Goal: Find specific page/section: Find specific page/section

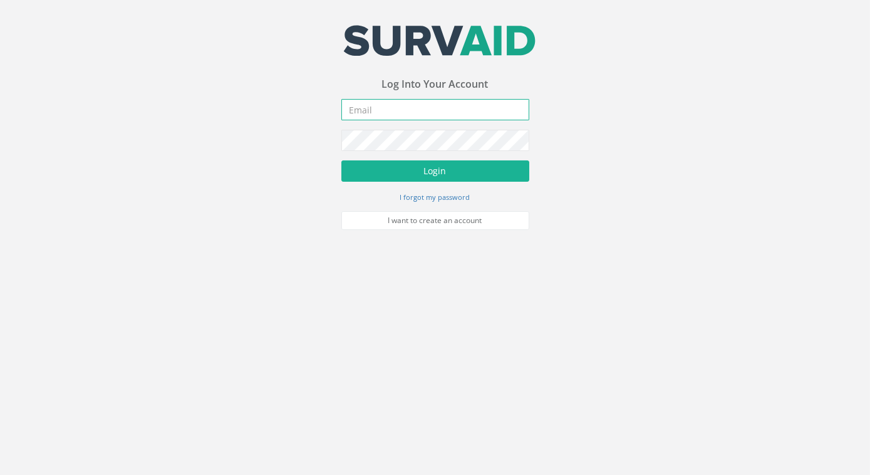
click at [406, 113] on input "email" at bounding box center [435, 109] width 188 height 21
type input "[EMAIL_ADDRESS][DOMAIN_NAME]"
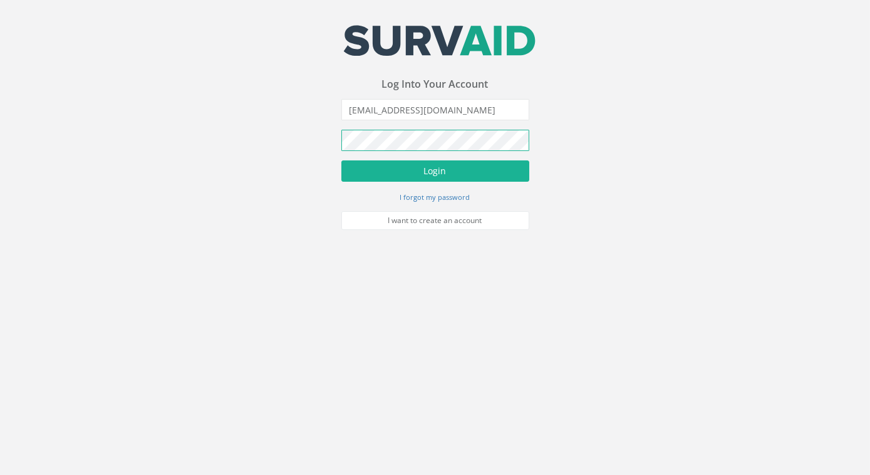
click at [341, 160] on button "Login" at bounding box center [435, 170] width 188 height 21
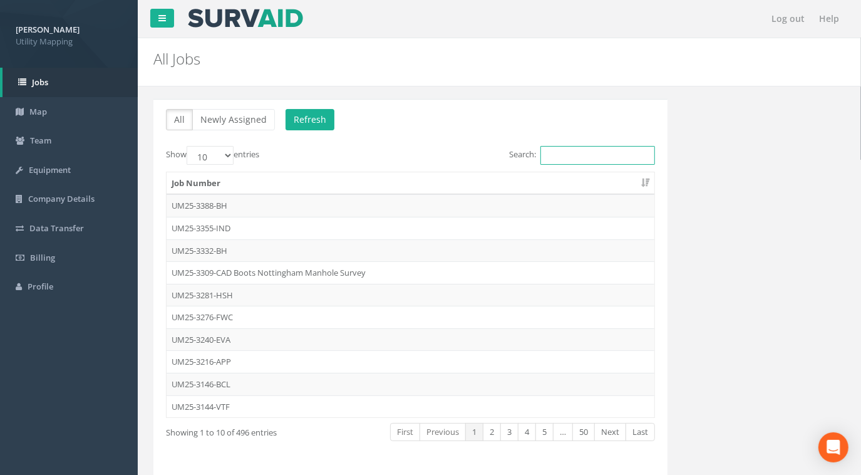
click at [565, 152] on input "Search:" at bounding box center [597, 155] width 115 height 19
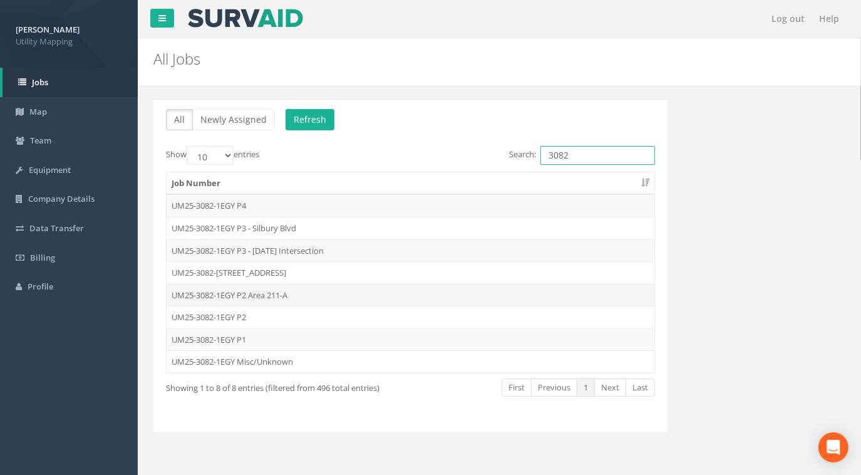
type input "3082"
click at [283, 297] on td "UM25-3082-1EGY P2 Area 211-A" at bounding box center [411, 295] width 488 height 23
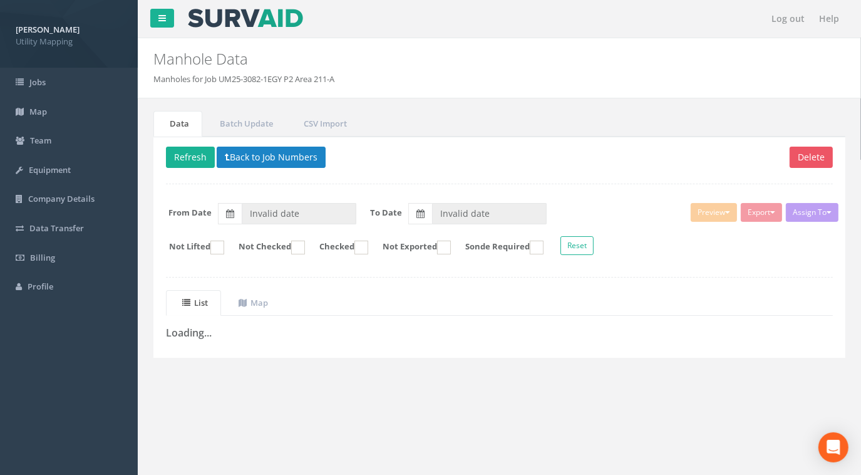
type input "[DATE]"
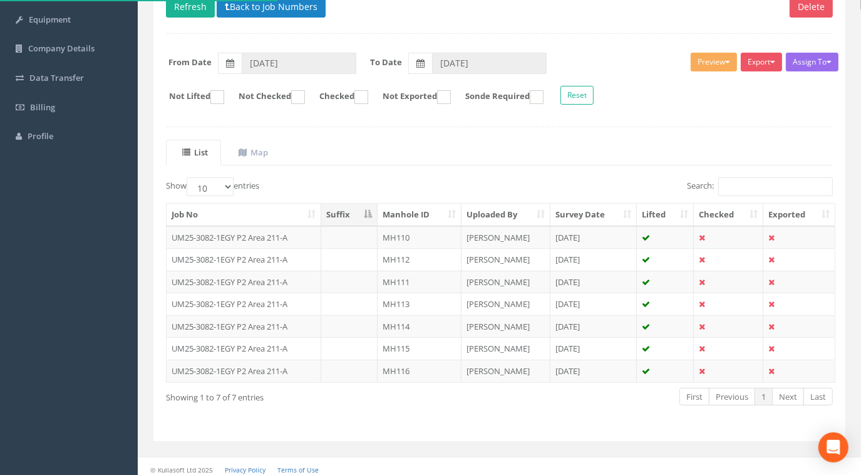
scroll to position [152, 0]
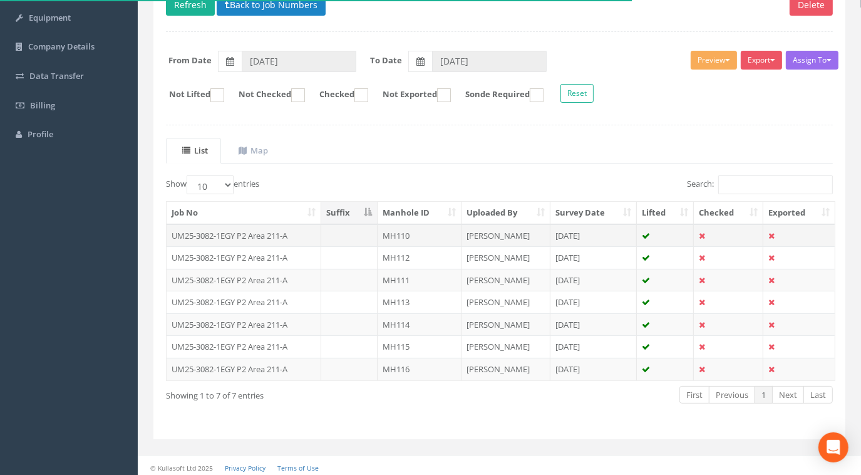
click at [269, 225] on td "UM25-3082-1EGY P2 Area 211-A" at bounding box center [244, 235] width 155 height 23
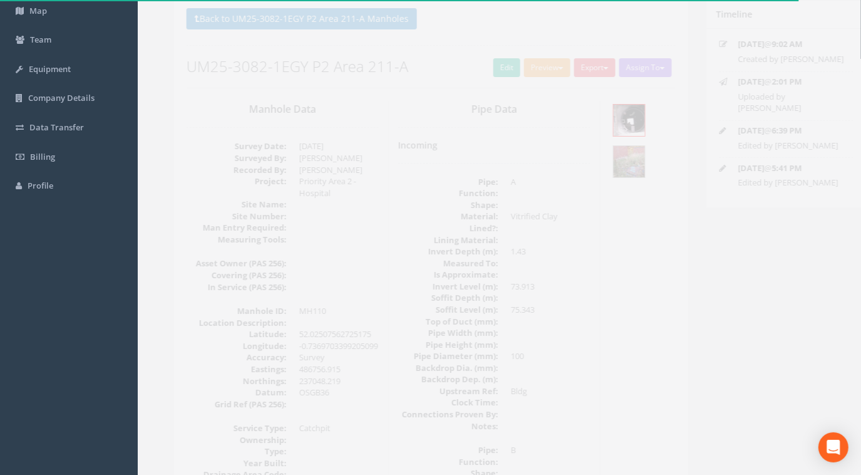
scroll to position [44, 0]
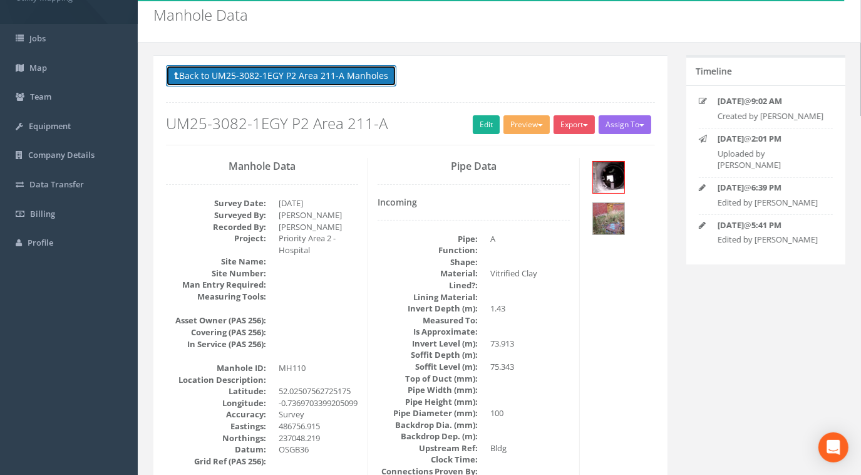
click at [323, 73] on button "Back to UM25-3082-1EGY P2 Area 211-A Manholes" at bounding box center [281, 75] width 230 height 21
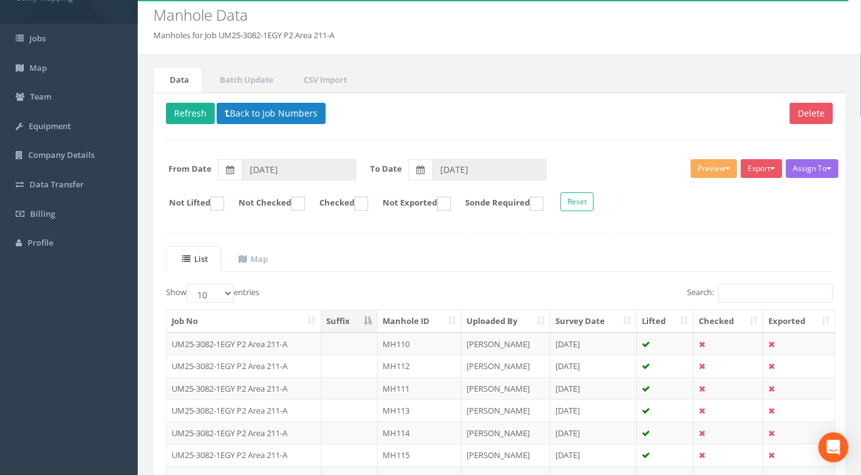
scroll to position [152, 0]
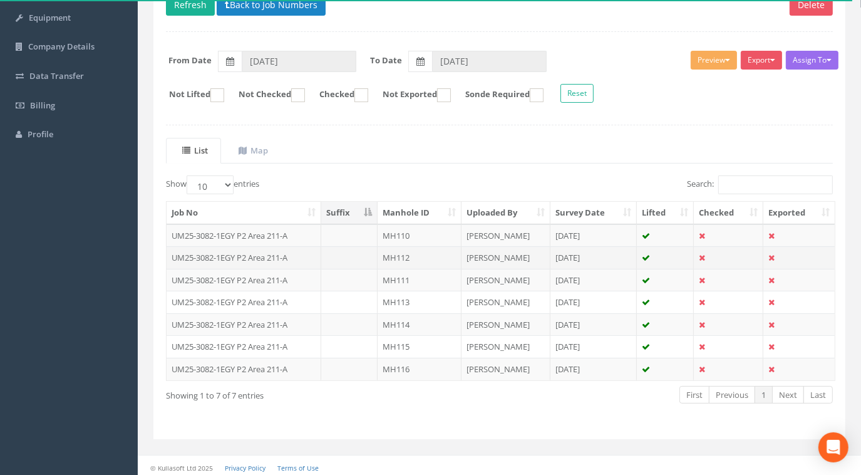
click at [291, 257] on td "UM25-3082-1EGY P2 Area 211-A" at bounding box center [244, 257] width 155 height 23
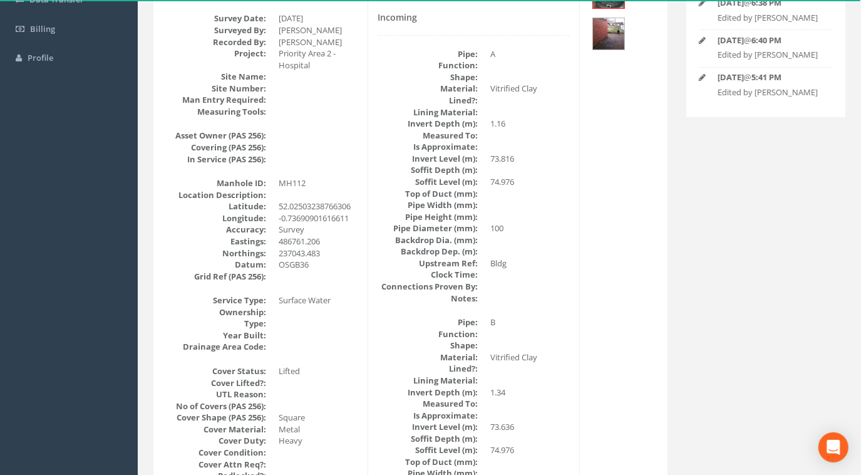
scroll to position [101, 0]
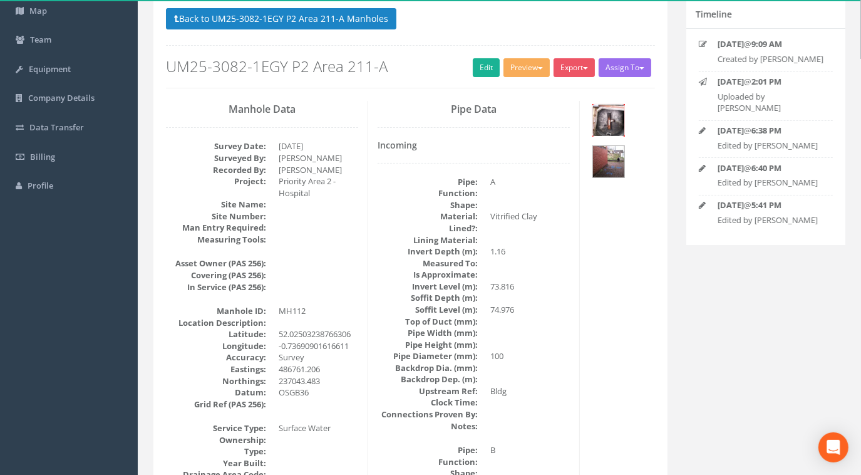
click at [619, 120] on img at bounding box center [608, 120] width 31 height 31
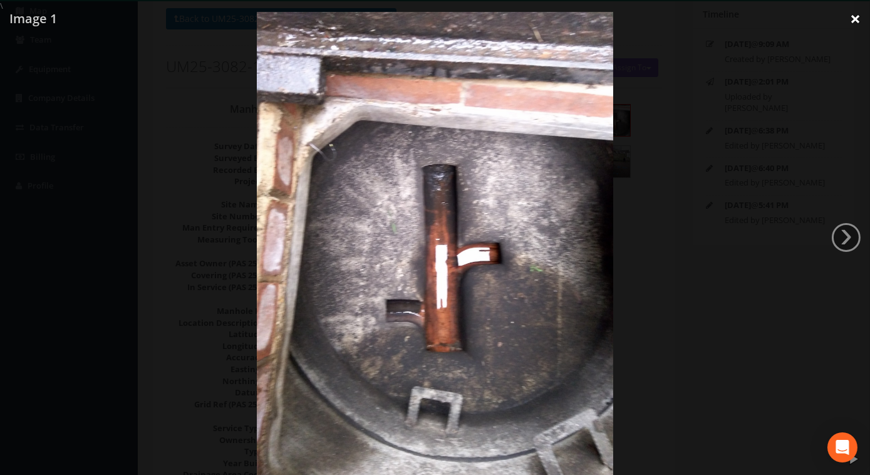
click at [857, 21] on link "×" at bounding box center [854, 19] width 29 height 38
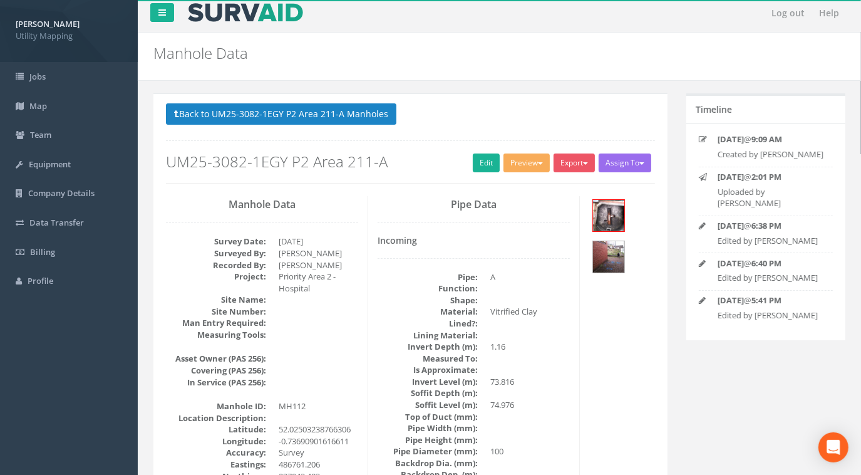
scroll to position [0, 0]
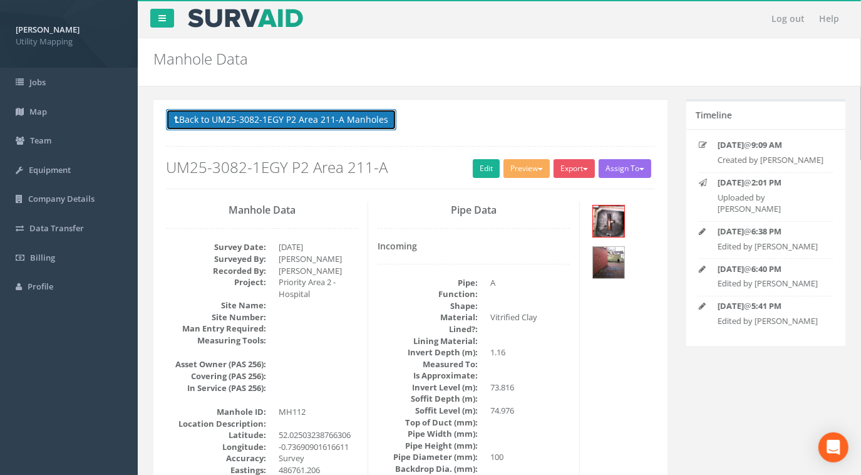
click at [288, 119] on button "Back to UM25-3082-1EGY P2 Area 211-A Manholes" at bounding box center [281, 119] width 230 height 21
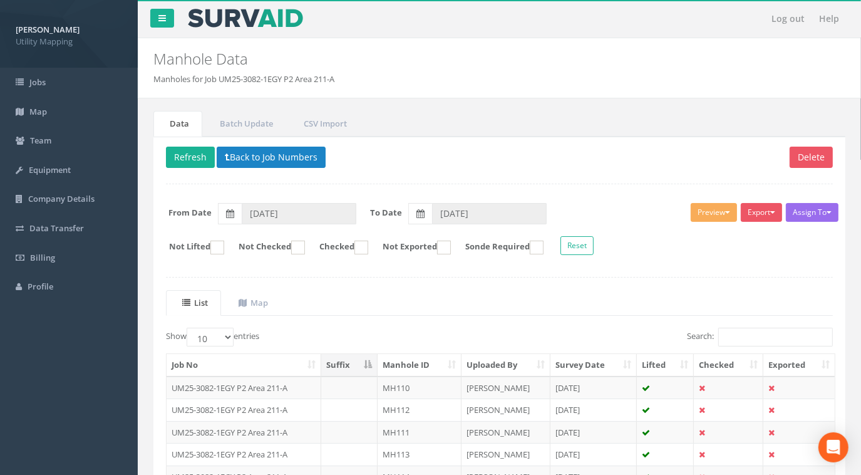
click at [384, 301] on ul "List Map" at bounding box center [499, 303] width 667 height 26
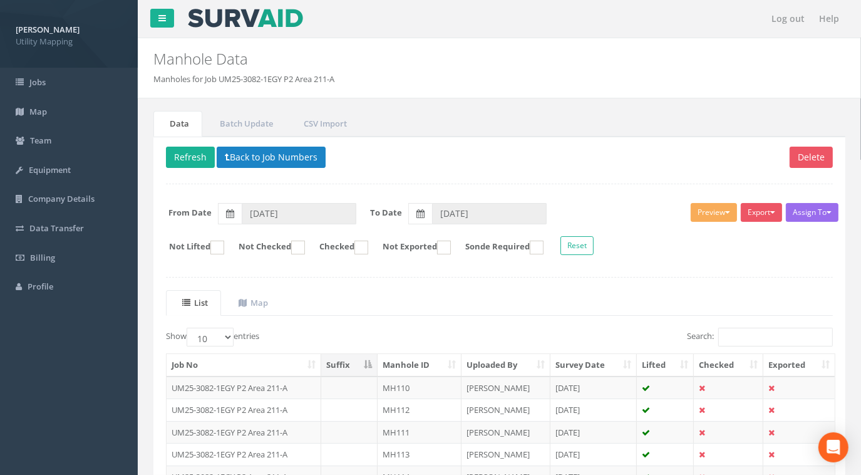
click at [333, 293] on ul "List Map" at bounding box center [499, 303] width 667 height 26
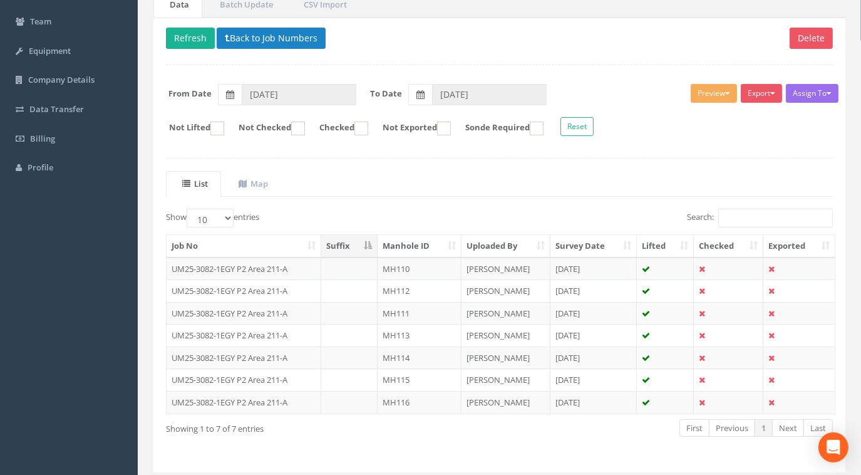
scroll to position [152, 0]
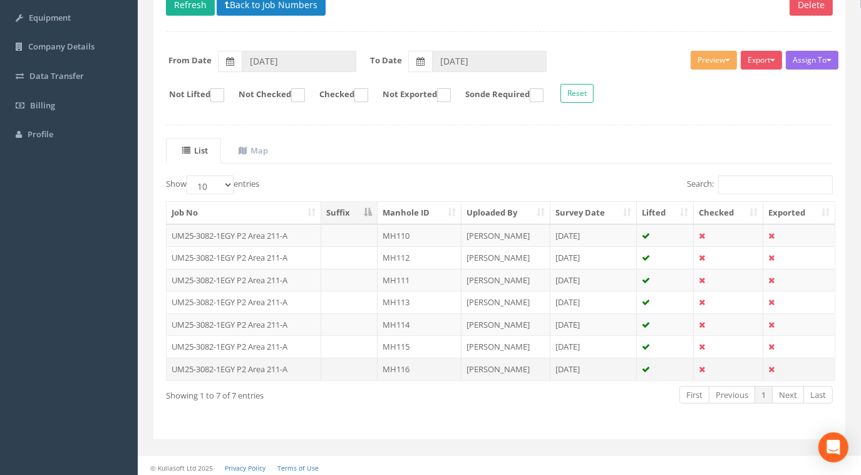
click at [278, 364] on td "UM25-3082-1EGY P2 Area 211-A" at bounding box center [244, 369] width 155 height 23
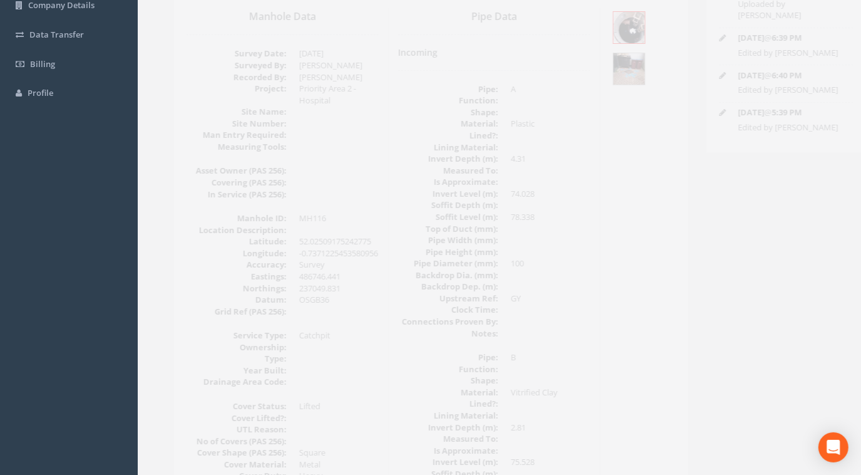
scroll to position [28, 0]
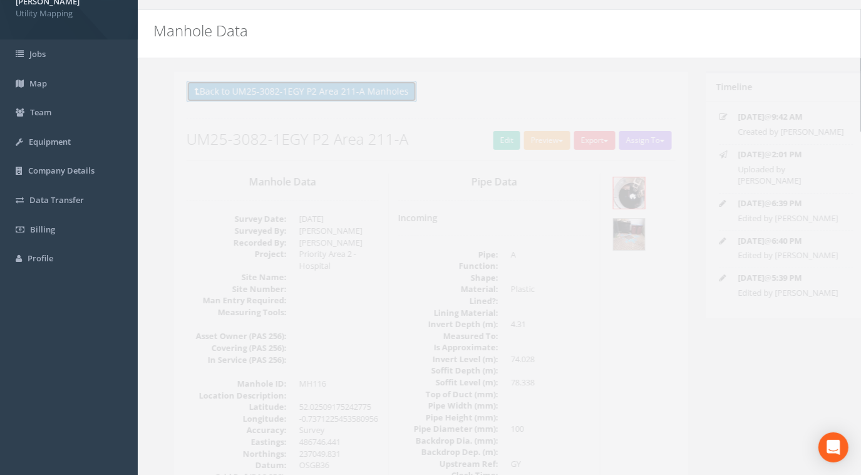
click at [327, 92] on button "Back to UM25-3082-1EGY P2 Area 211-A Manholes" at bounding box center [281, 91] width 230 height 21
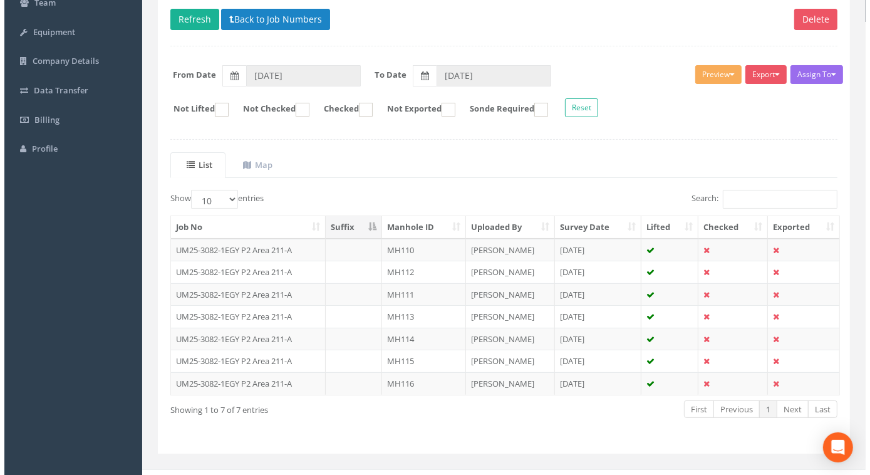
scroll to position [142, 0]
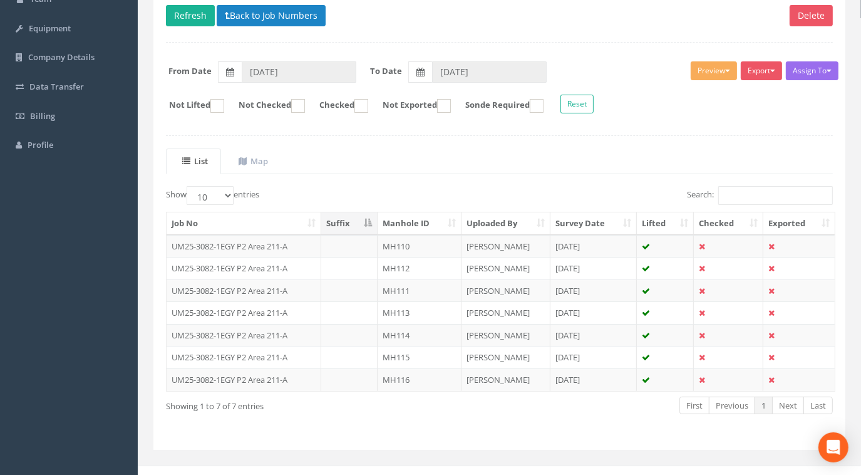
click at [725, 145] on div "Delete Refresh Back to Job Numbers Assign To [PERSON_NAME] Land Surveyors Ltd N…" at bounding box center [499, 222] width 692 height 455
click at [714, 118] on div "Assign To [PERSON_NAME] Land Surveyors Ltd No Companies Added Export U Map IC U…" at bounding box center [500, 89] width 686 height 68
click at [713, 75] on button "Preview" at bounding box center [714, 70] width 46 height 19
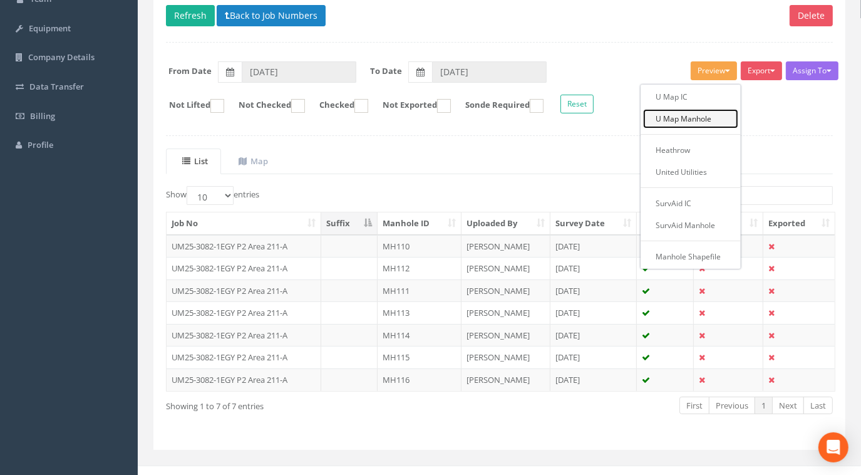
click at [684, 117] on link "U Map Manhole" at bounding box center [690, 118] width 95 height 19
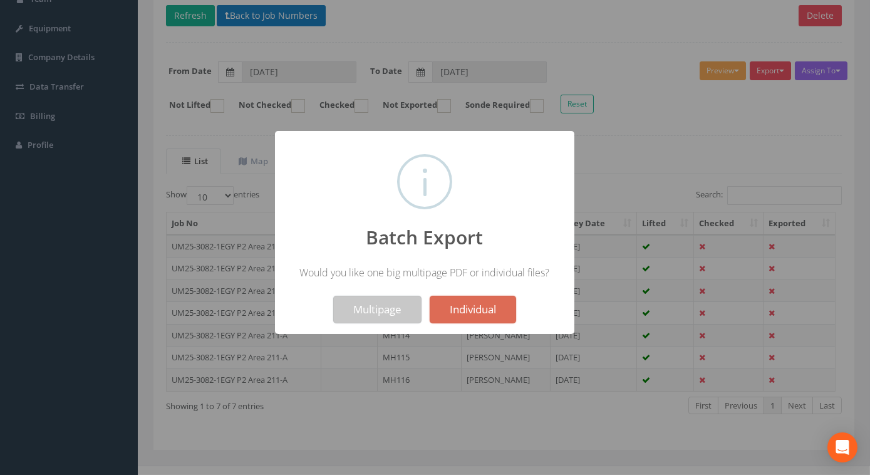
click at [368, 311] on button "Multipage" at bounding box center [377, 310] width 88 height 28
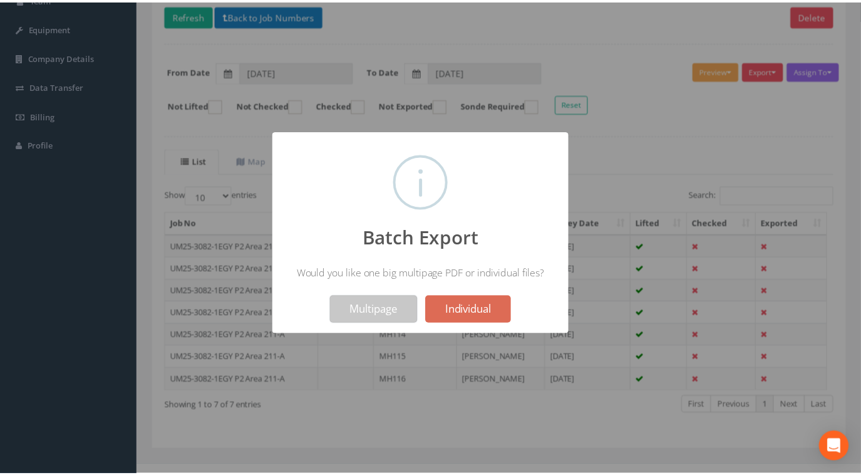
scroll to position [181, 0]
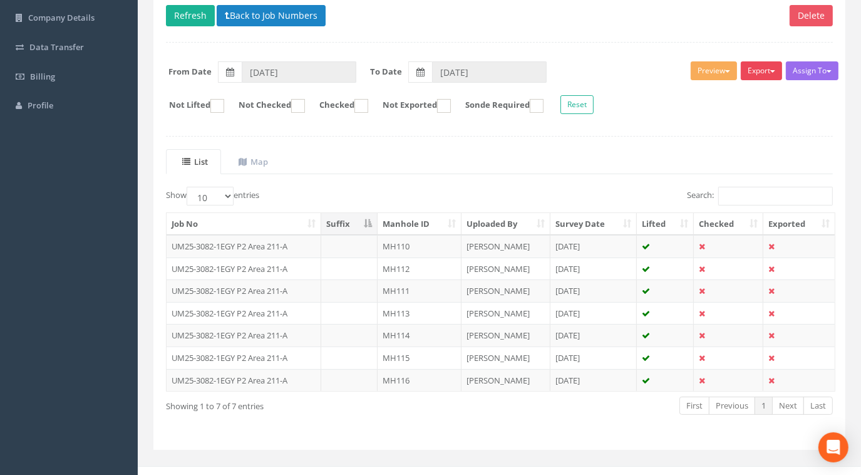
click at [750, 71] on button "Export" at bounding box center [761, 70] width 41 height 19
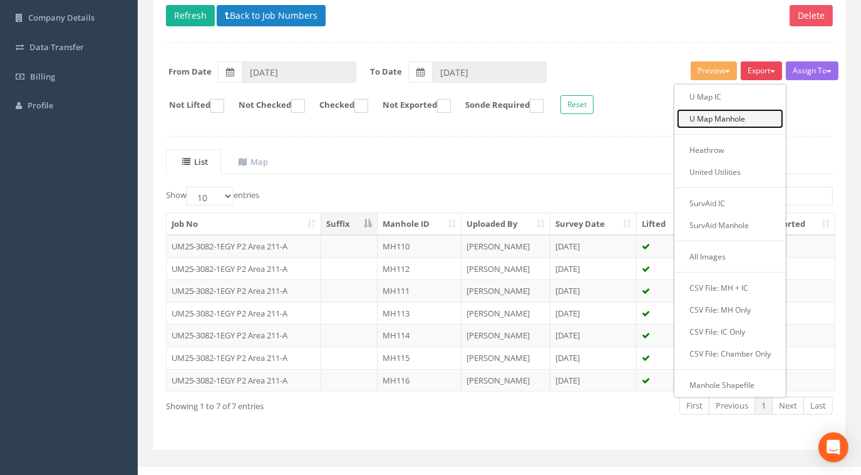
click at [726, 119] on link "U Map Manhole" at bounding box center [730, 118] width 106 height 19
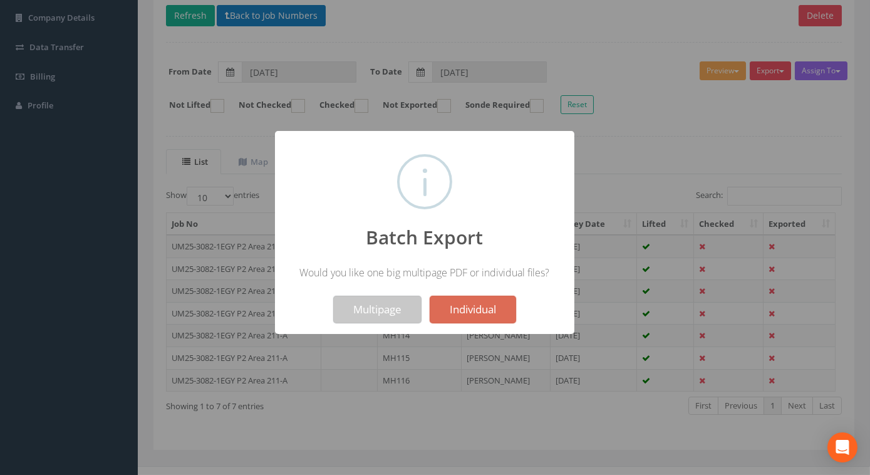
click at [369, 309] on button "Multipage" at bounding box center [377, 310] width 88 height 28
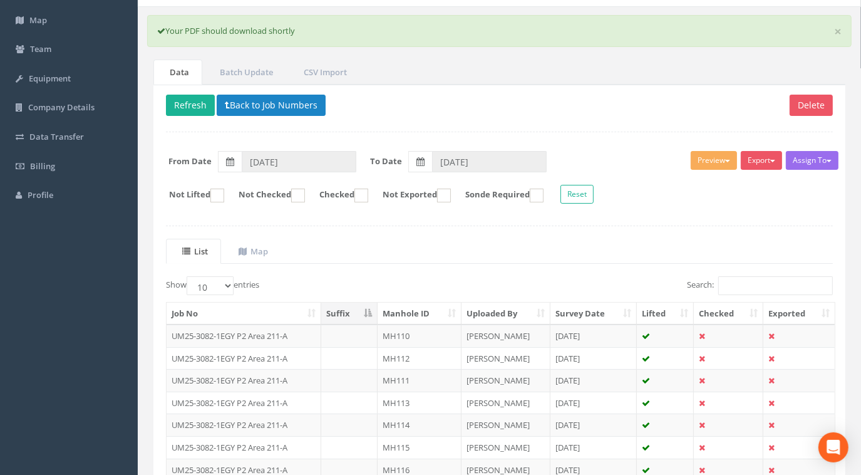
scroll to position [68, 0]
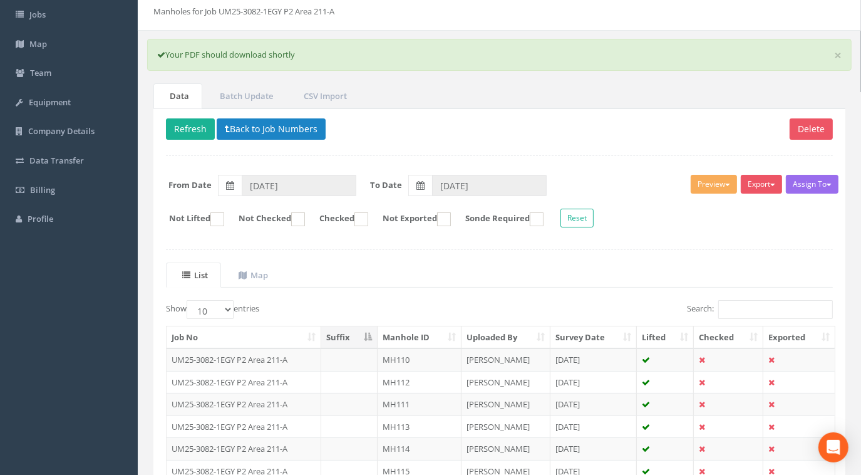
click at [636, 140] on p "Delete Refresh Back to Job Numbers" at bounding box center [499, 130] width 667 height 24
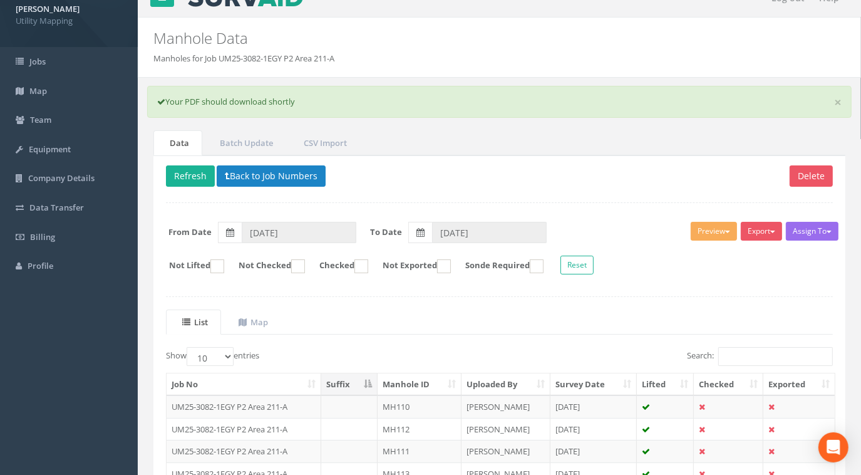
scroll to position [0, 0]
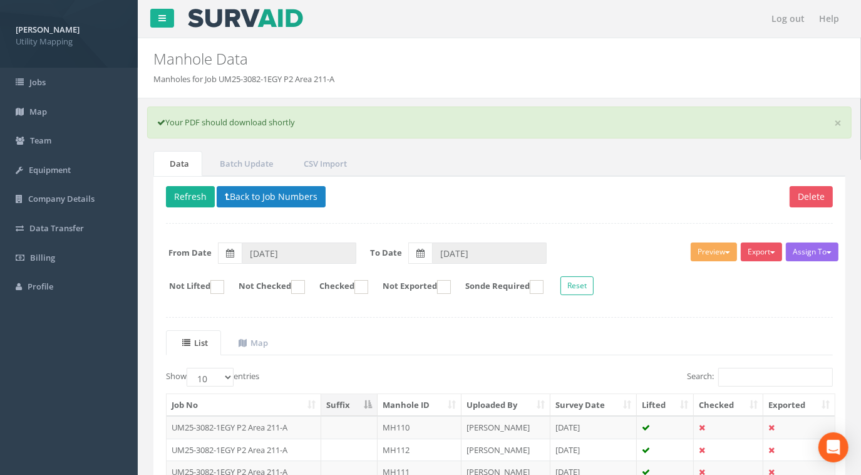
click at [843, 116] on div "× Your PDF should download shortly" at bounding box center [499, 122] width 704 height 32
click at [842, 125] on link "×" at bounding box center [838, 122] width 8 height 13
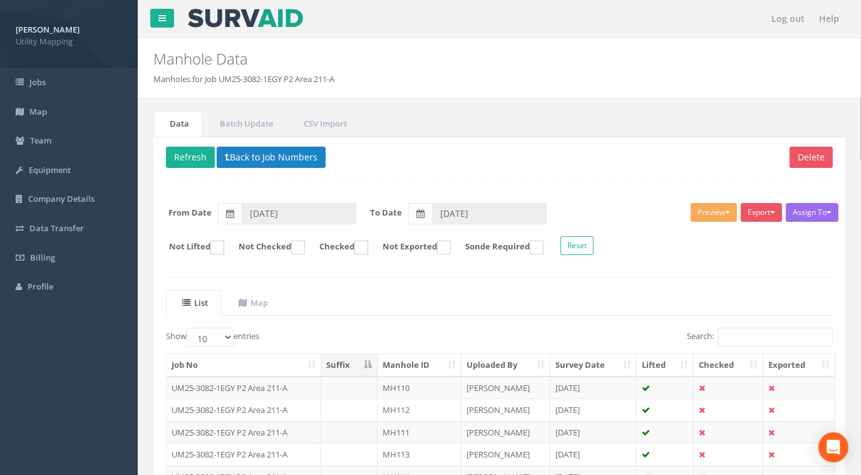
click at [492, 71] on div "Manhole Data Manholes for Job UM25-3082-1EGY P2 Area 211-A" at bounding box center [440, 61] width 592 height 47
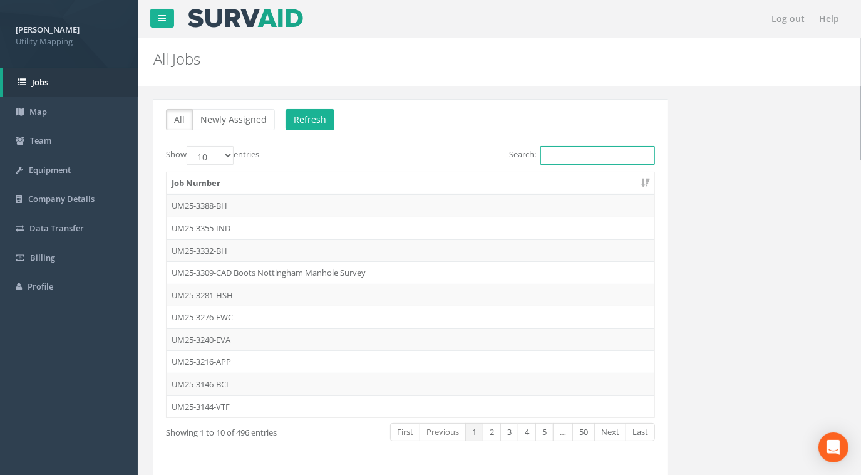
click at [575, 152] on input "Search:" at bounding box center [597, 155] width 115 height 19
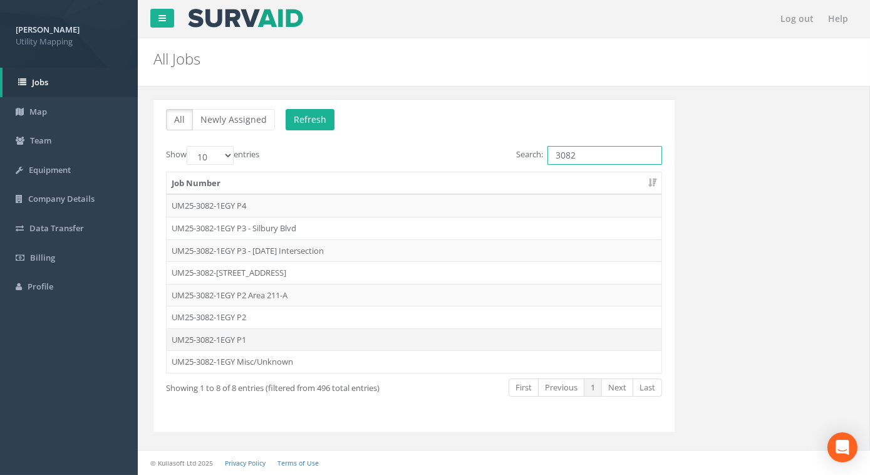
type input "3082"
click at [221, 333] on td "UM25-3082-1EGY P1" at bounding box center [414, 339] width 495 height 23
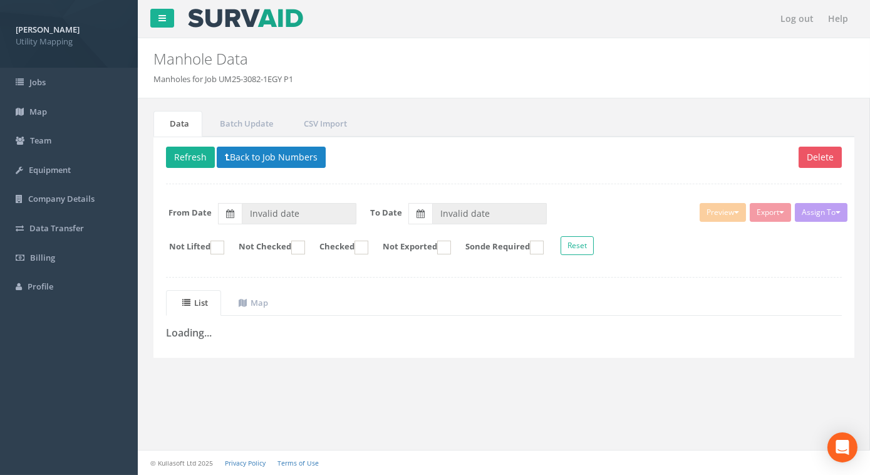
type input "[DATE]"
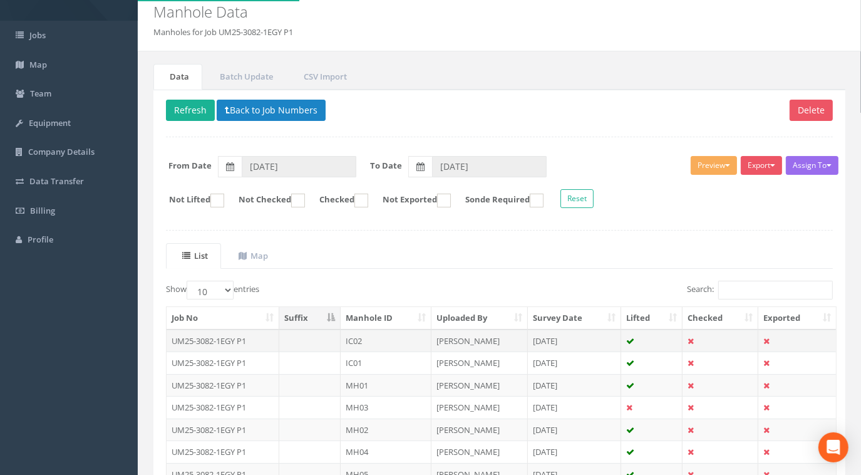
scroll to position [56, 0]
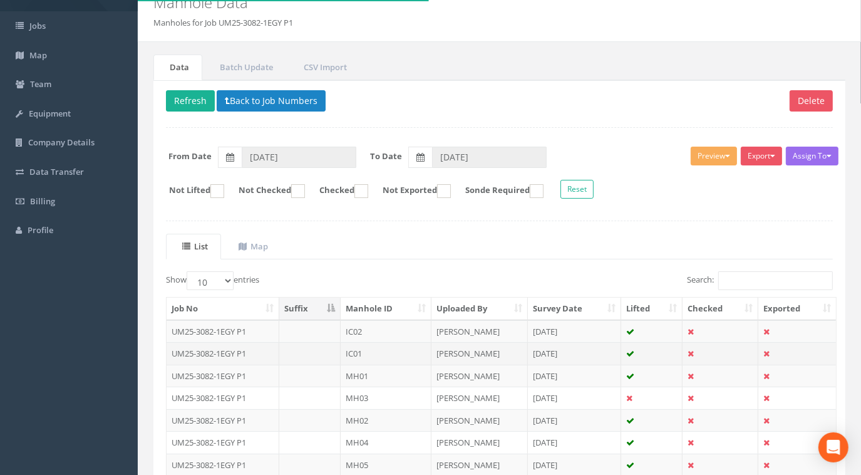
click at [306, 352] on td at bounding box center [309, 353] width 61 height 23
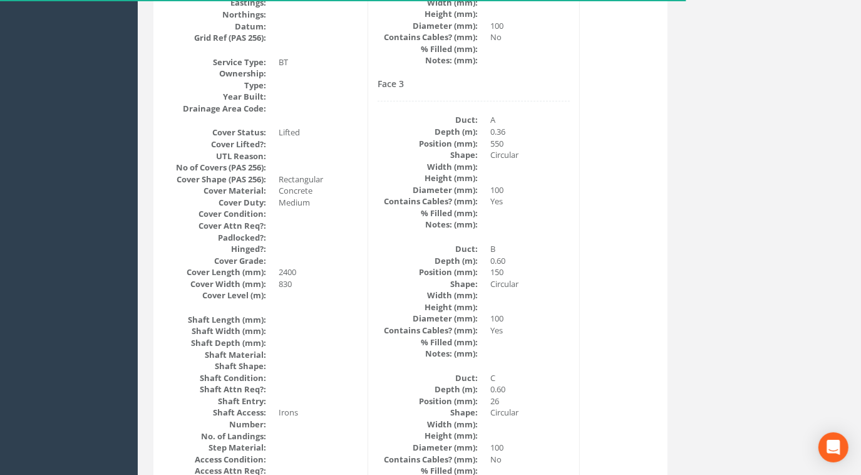
scroll to position [0, 0]
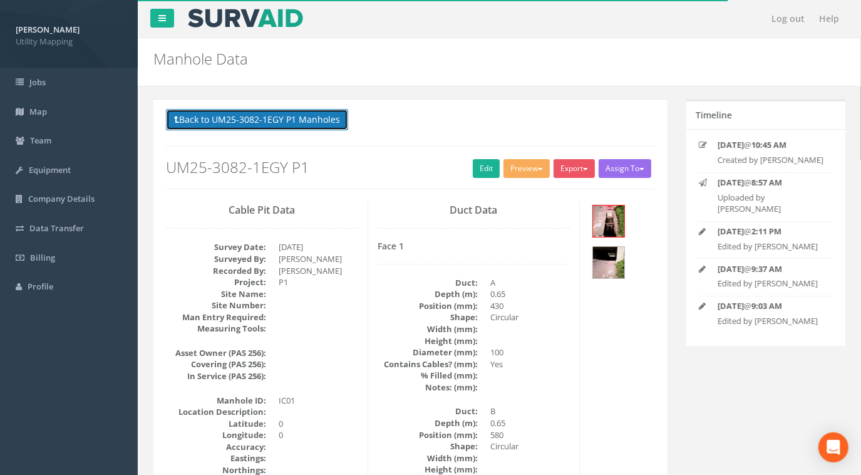
click at [314, 123] on button "Back to UM25-3082-1EGY P1 Manholes" at bounding box center [257, 119] width 182 height 21
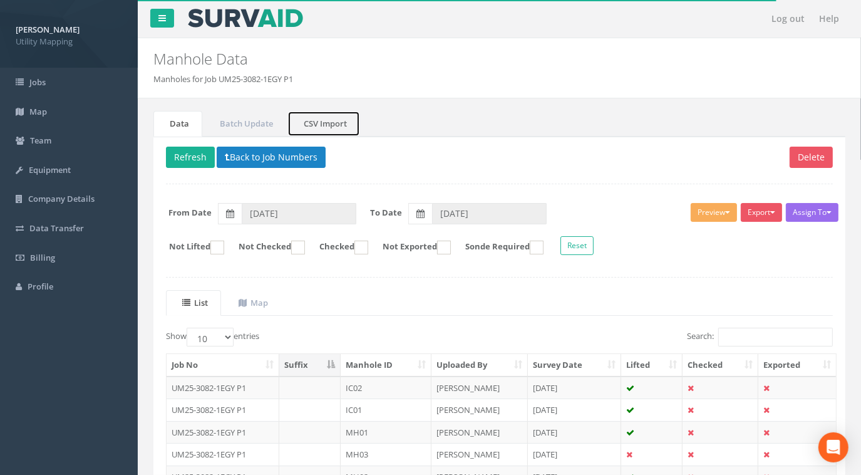
click at [317, 130] on link "CSV Import" at bounding box center [323, 124] width 73 height 26
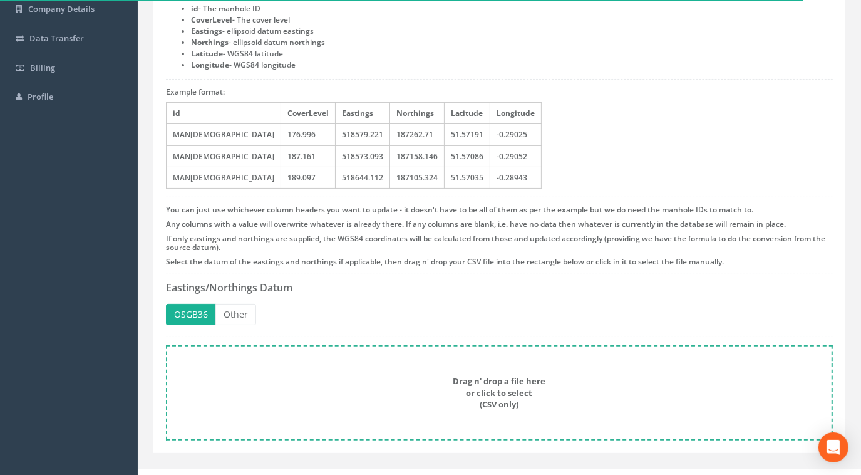
scroll to position [205, 0]
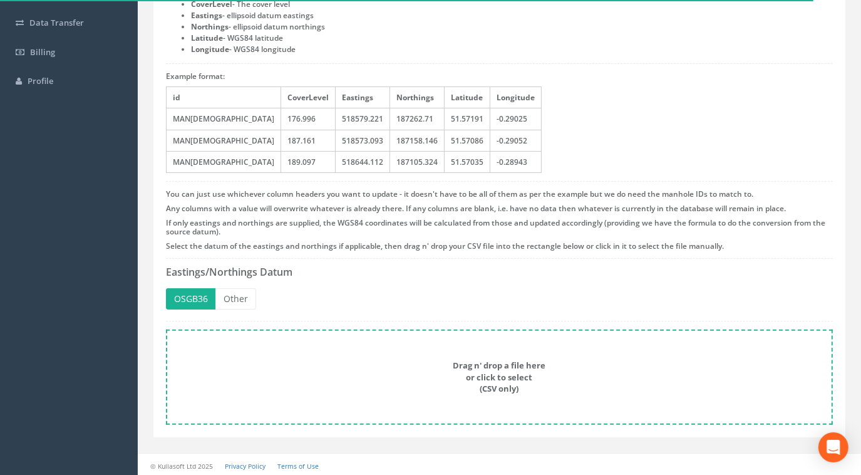
click at [353, 346] on form "Drag n' drop a file here or click to select (CSV only)" at bounding box center [499, 376] width 667 height 95
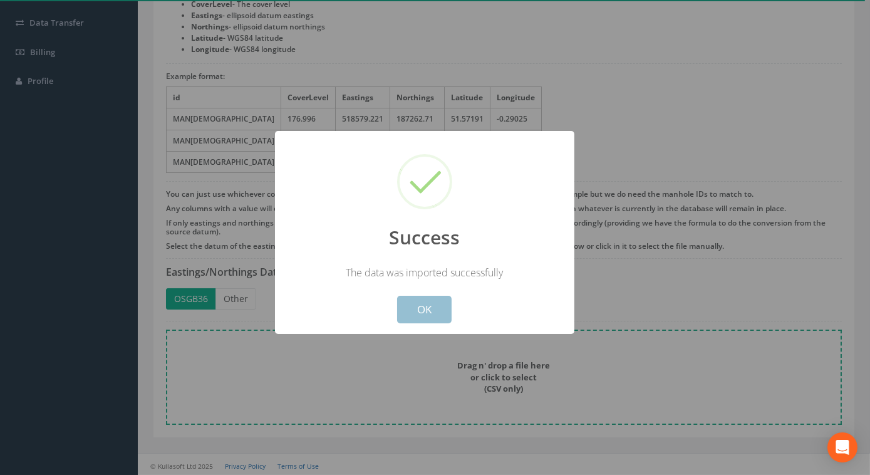
click at [436, 313] on button "OK" at bounding box center [424, 310] width 54 height 28
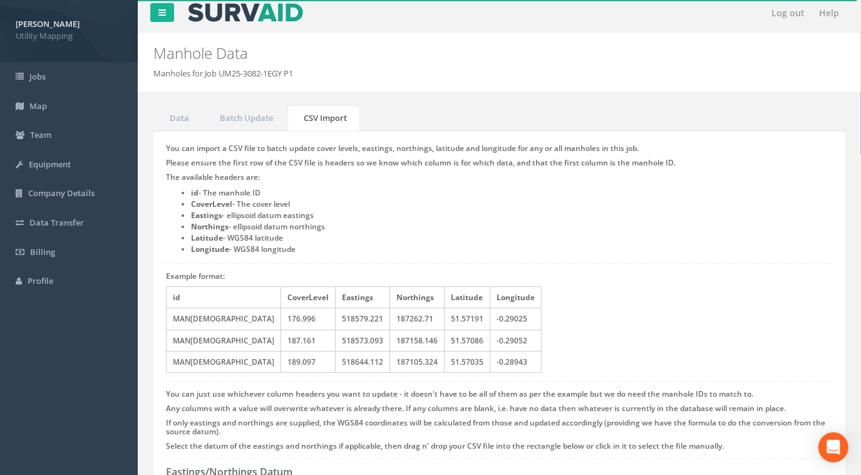
scroll to position [0, 0]
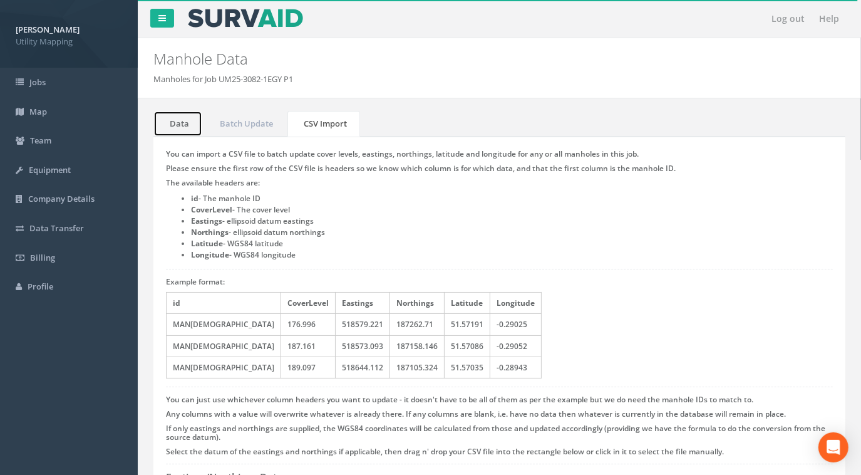
click at [187, 122] on link "Data" at bounding box center [177, 124] width 49 height 26
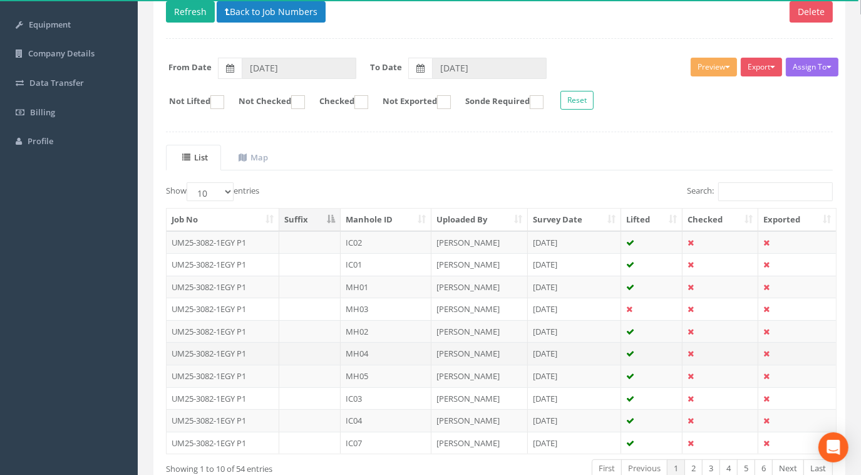
scroll to position [219, 0]
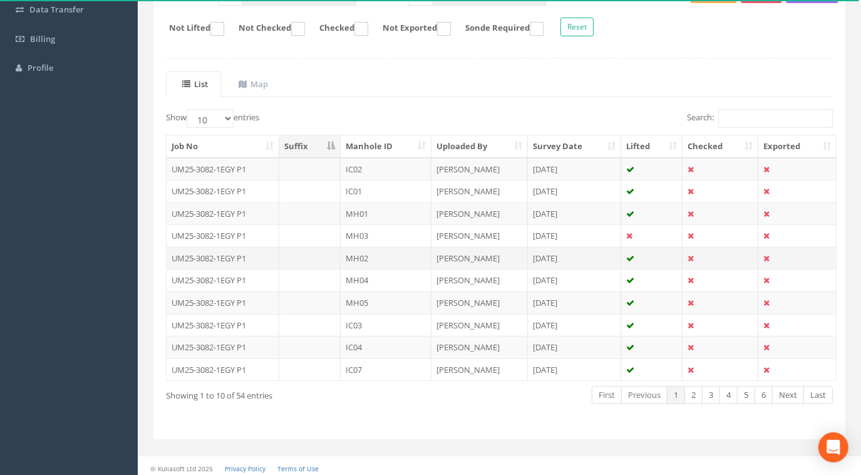
click at [262, 250] on td "UM25-3082-1EGY P1" at bounding box center [223, 258] width 113 height 23
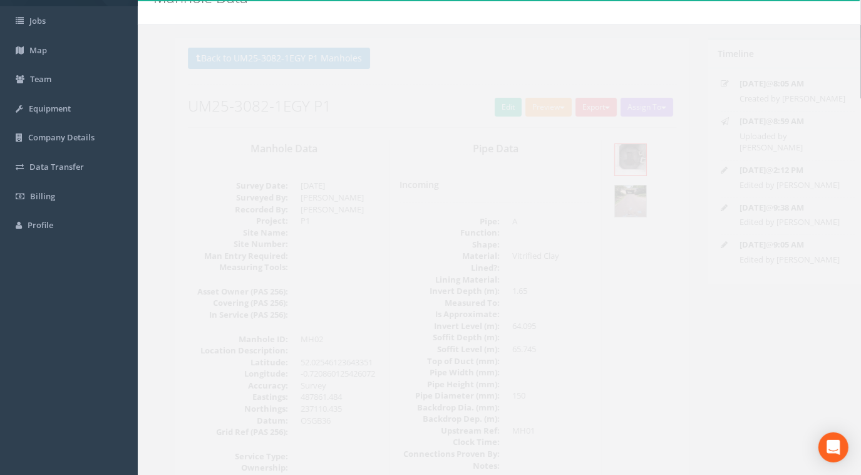
scroll to position [0, 0]
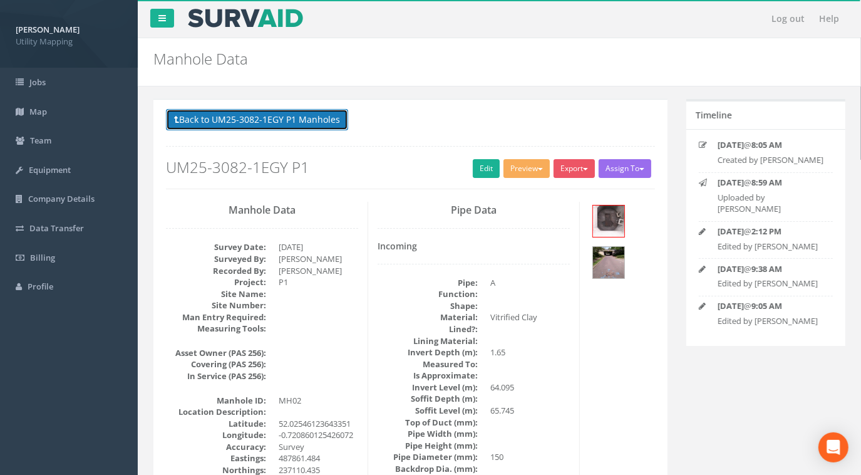
click at [310, 126] on button "Back to UM25-3082-1EGY P1 Manholes" at bounding box center [257, 119] width 182 height 21
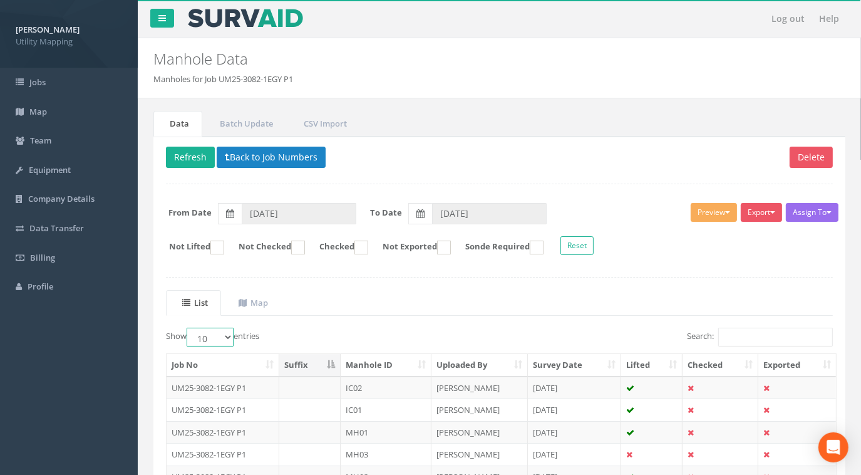
click at [226, 338] on select "10 25 50 100" at bounding box center [210, 336] width 47 height 19
click at [397, 328] on div "Show 10 25 50 100 entries" at bounding box center [328, 338] width 324 height 22
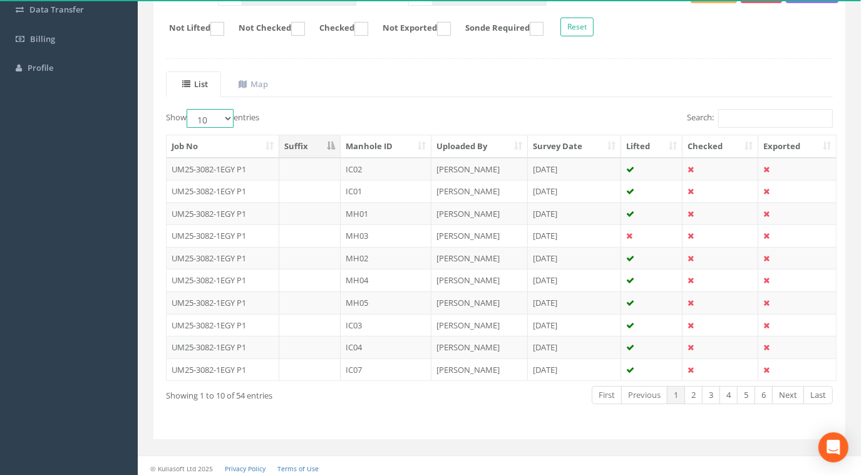
click at [205, 109] on select "10 25 50 100" at bounding box center [210, 118] width 47 height 19
select select "100"
click at [188, 109] on select "10 25 50 100" at bounding box center [210, 118] width 47 height 19
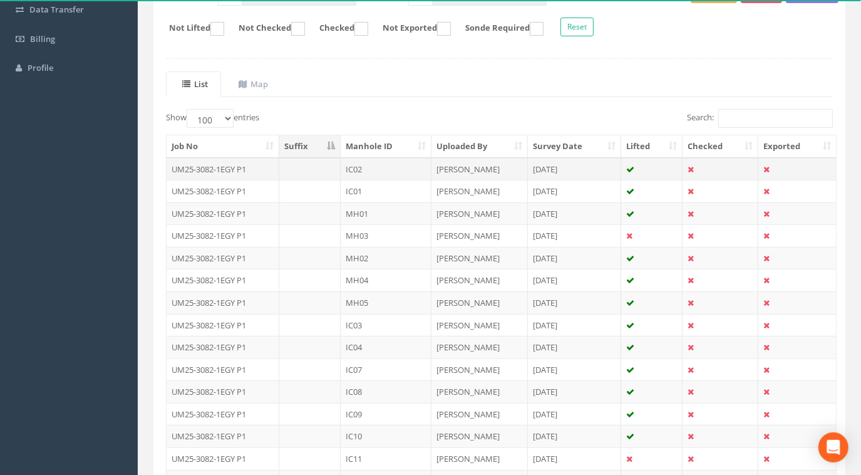
click at [392, 158] on td "IC02" at bounding box center [386, 169] width 91 height 23
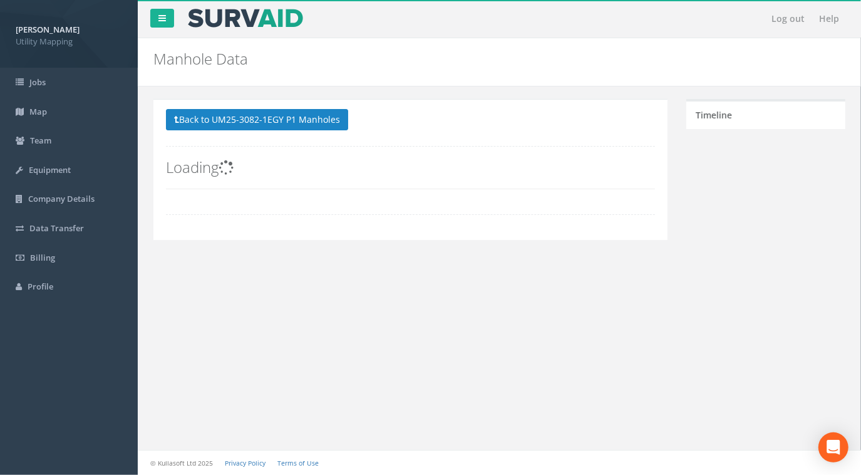
scroll to position [0, 0]
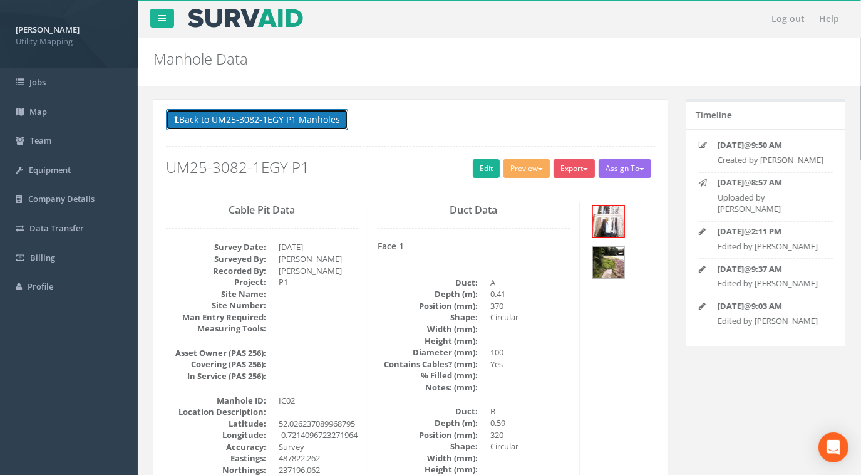
click at [275, 129] on button "Back to UM25-3082-1EGY P1 Manholes" at bounding box center [257, 119] width 182 height 21
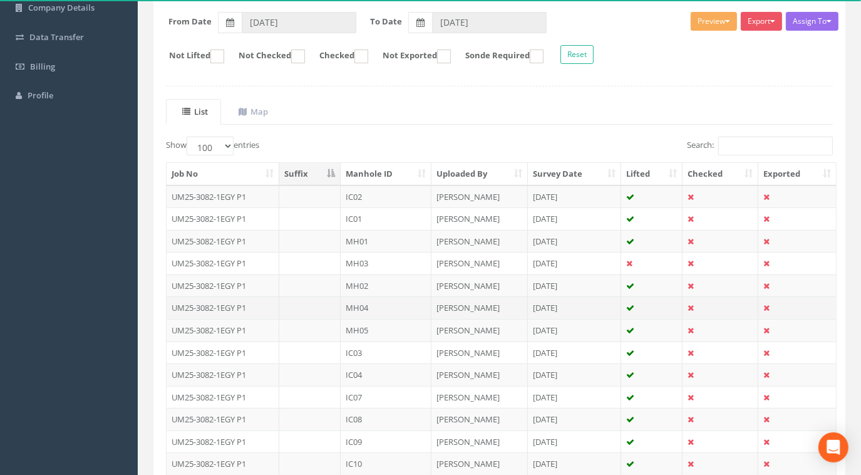
scroll to position [284, 0]
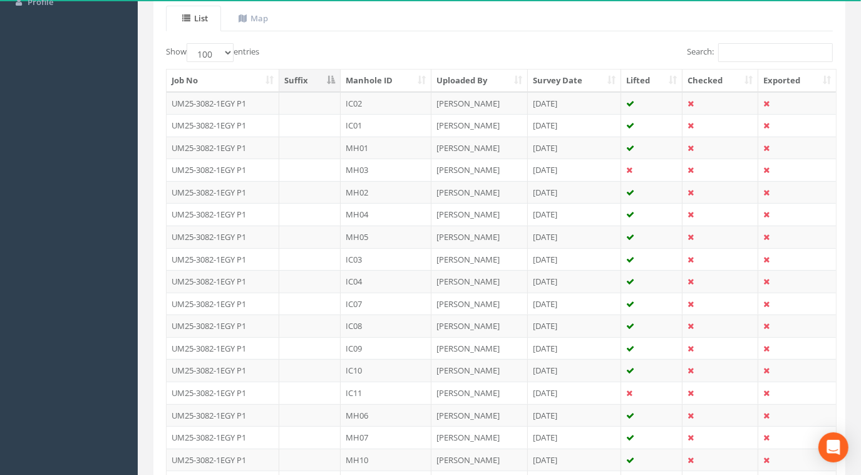
click at [386, 79] on th "Manhole ID" at bounding box center [386, 81] width 91 height 23
click at [225, 51] on select "10 25 50 100" at bounding box center [210, 52] width 47 height 19
click at [188, 43] on select "10 25 50 100" at bounding box center [210, 52] width 47 height 19
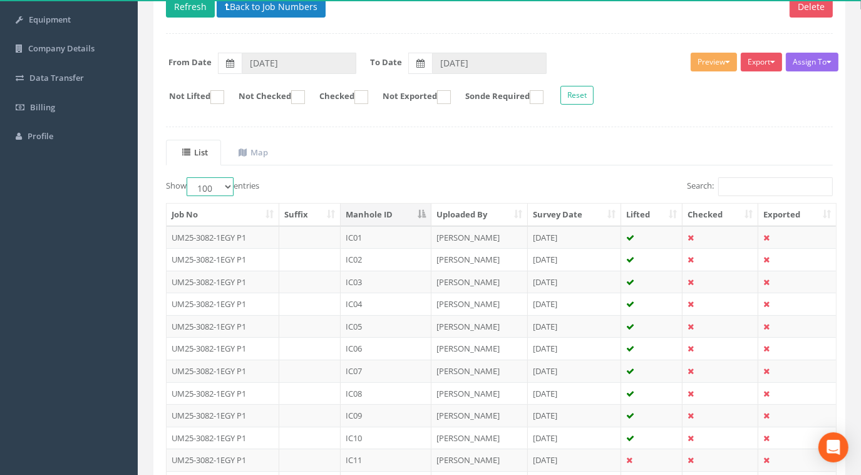
scroll to position [56, 0]
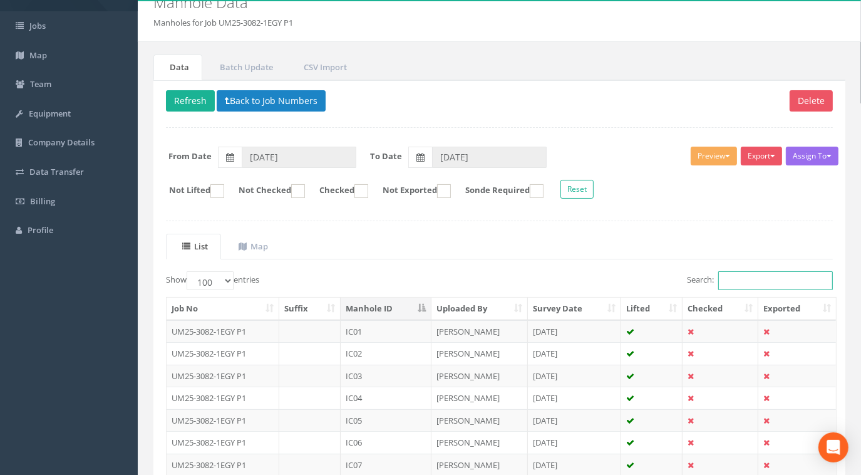
click at [735, 273] on input "Search:" at bounding box center [775, 280] width 115 height 19
type input "3"
type input "M"
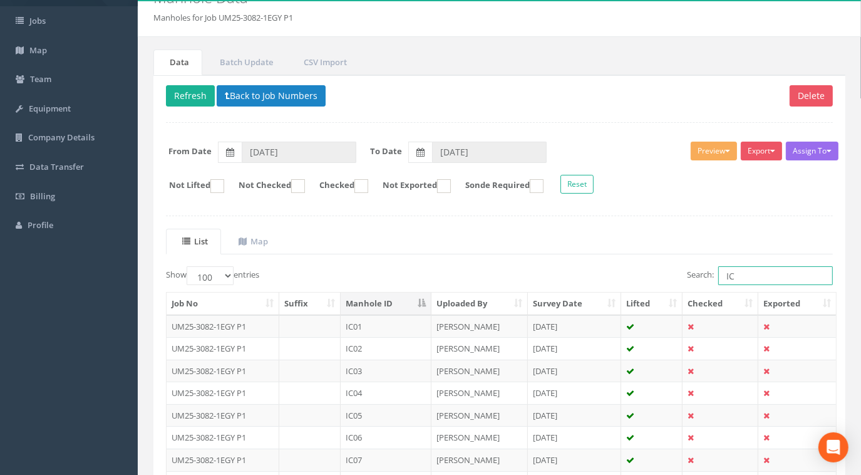
scroll to position [0, 0]
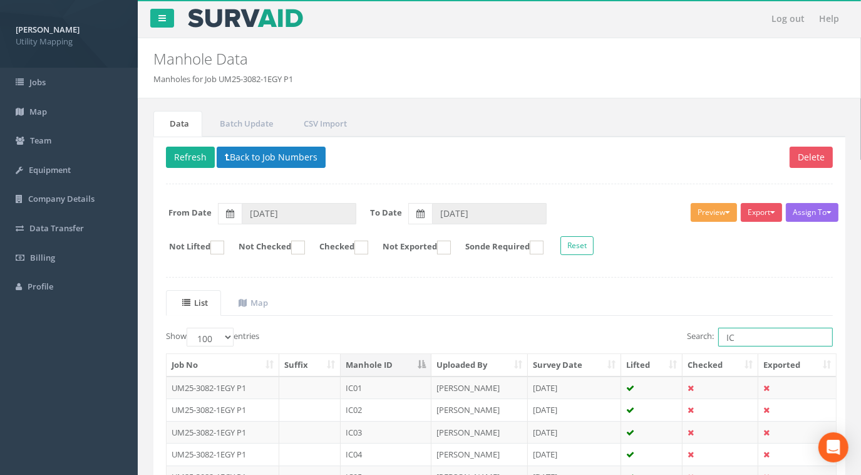
type input "IC"
click at [712, 214] on button "Preview" at bounding box center [714, 212] width 46 height 19
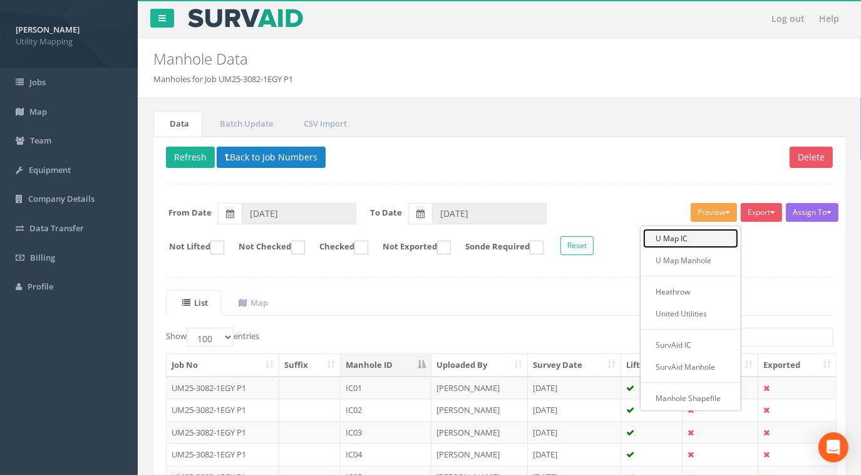
click at [700, 237] on link "U Map IC" at bounding box center [690, 238] width 95 height 19
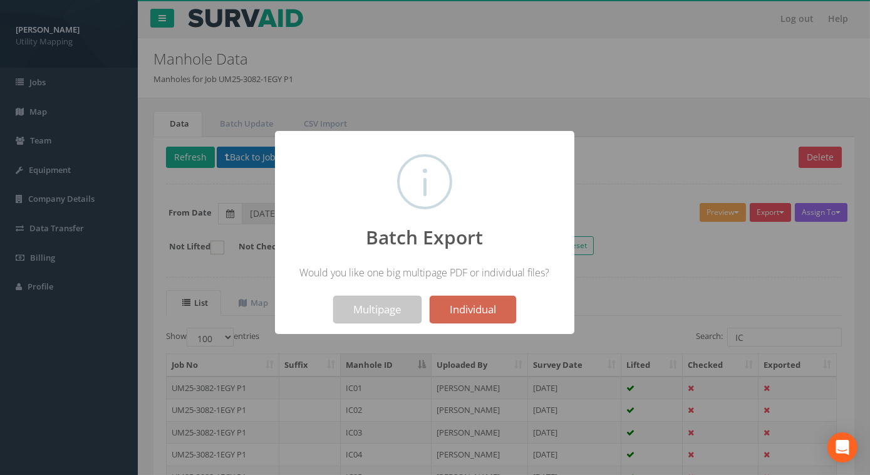
click at [374, 309] on button "Multipage" at bounding box center [377, 310] width 88 height 28
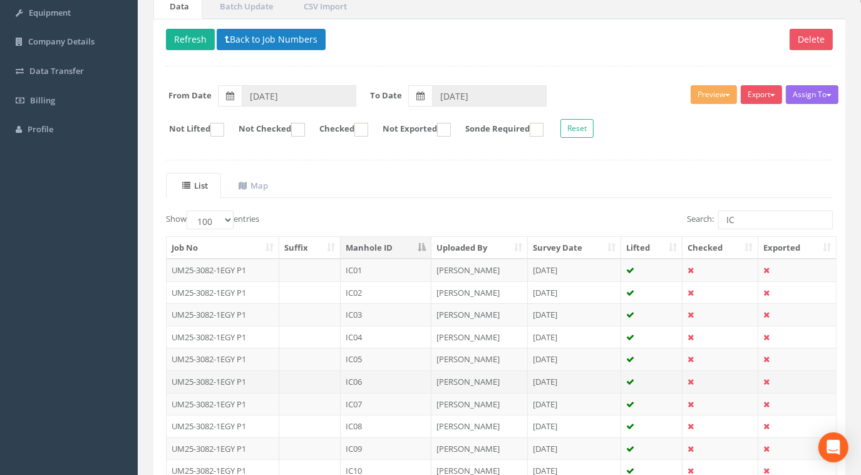
scroll to position [113, 0]
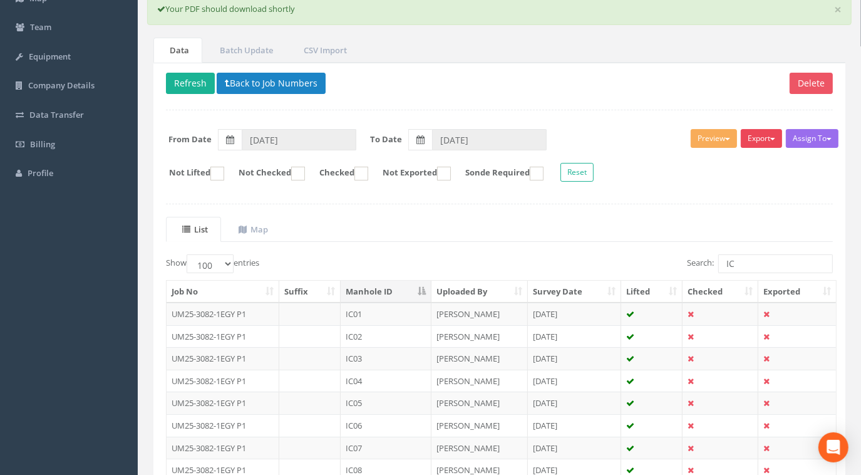
click at [771, 138] on button "Export" at bounding box center [761, 138] width 41 height 19
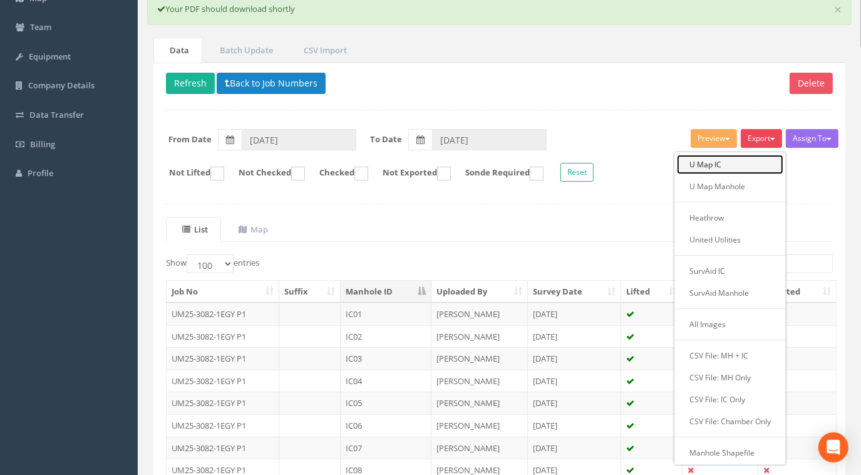
click at [741, 163] on link "U Map IC" at bounding box center [730, 164] width 106 height 19
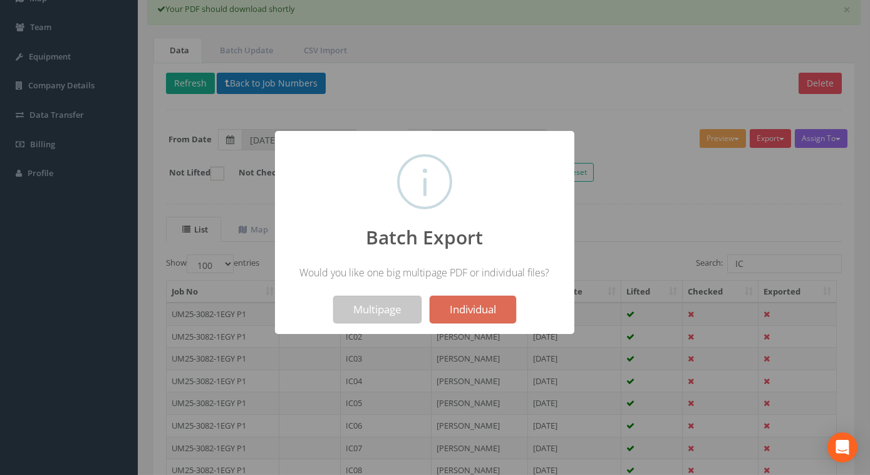
click at [361, 309] on button "Multipage" at bounding box center [377, 310] width 88 height 28
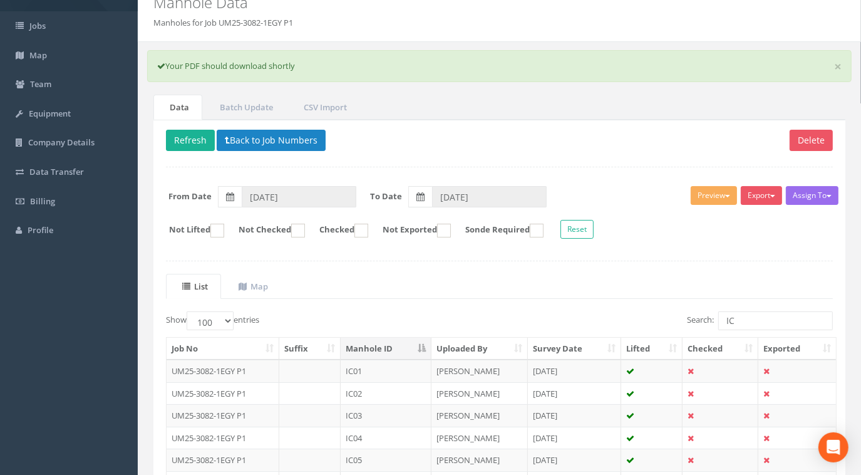
scroll to position [0, 0]
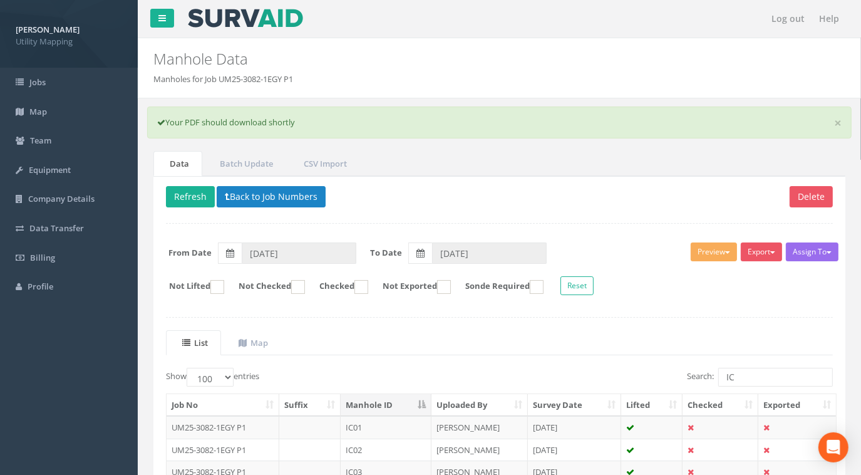
click at [669, 192] on p "Delete Refresh Back to Job Numbers" at bounding box center [499, 198] width 667 height 24
click at [276, 202] on button "Back to Job Numbers" at bounding box center [271, 196] width 109 height 21
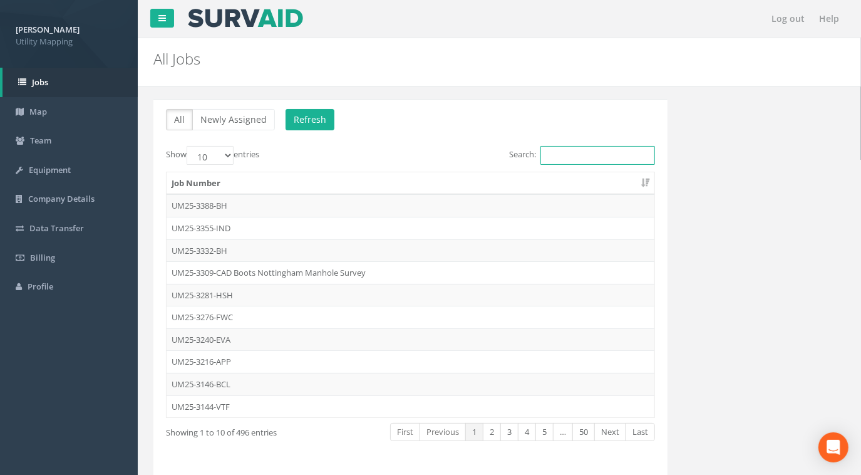
click at [594, 150] on input "Search:" at bounding box center [597, 155] width 115 height 19
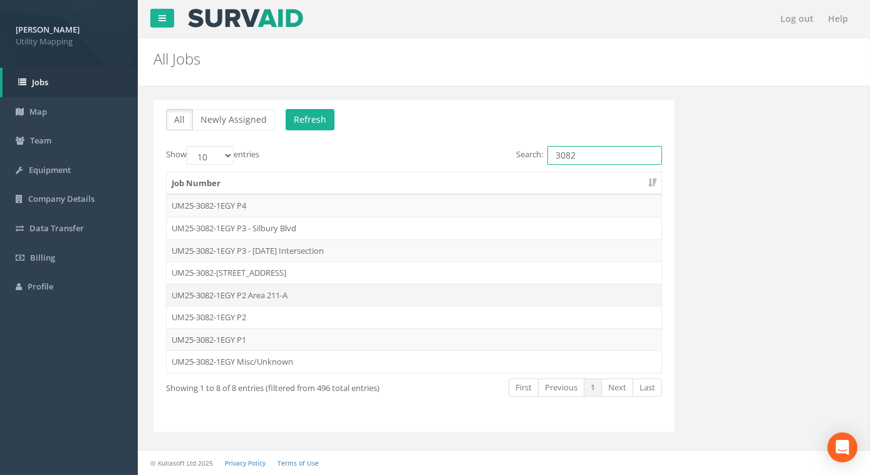
type input "3082"
click at [260, 296] on td "UM25-3082-1EGY P2 Area 211-A" at bounding box center [414, 295] width 495 height 23
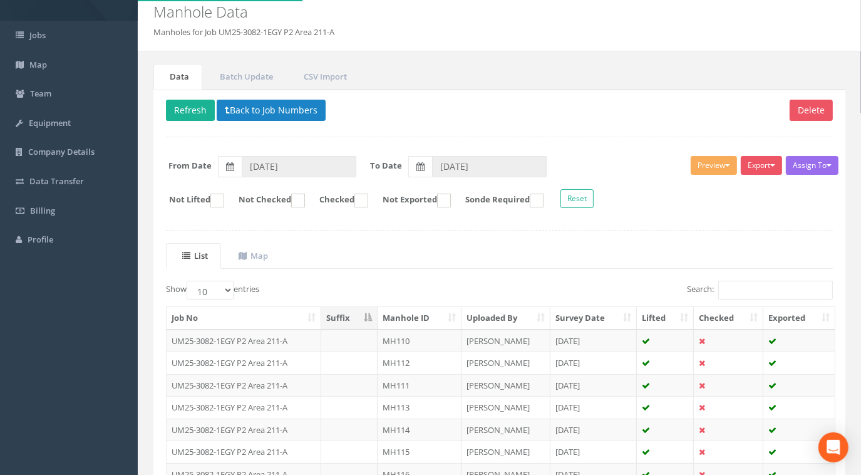
scroll to position [56, 0]
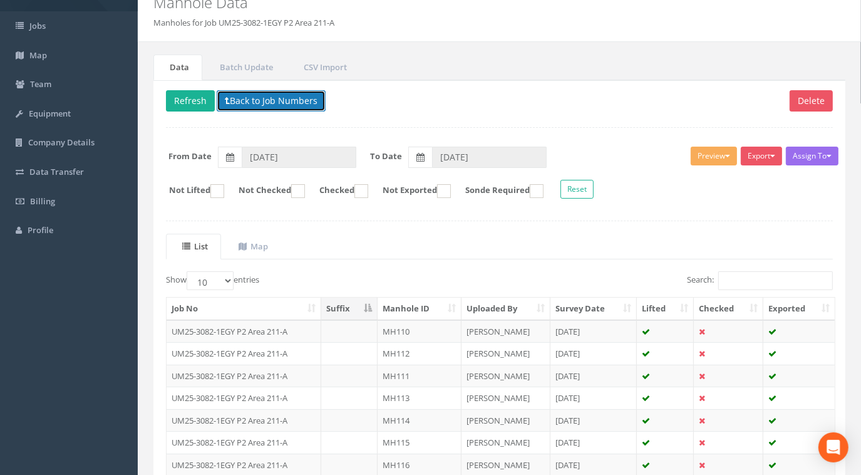
click at [297, 98] on button "Back to Job Numbers" at bounding box center [271, 100] width 109 height 21
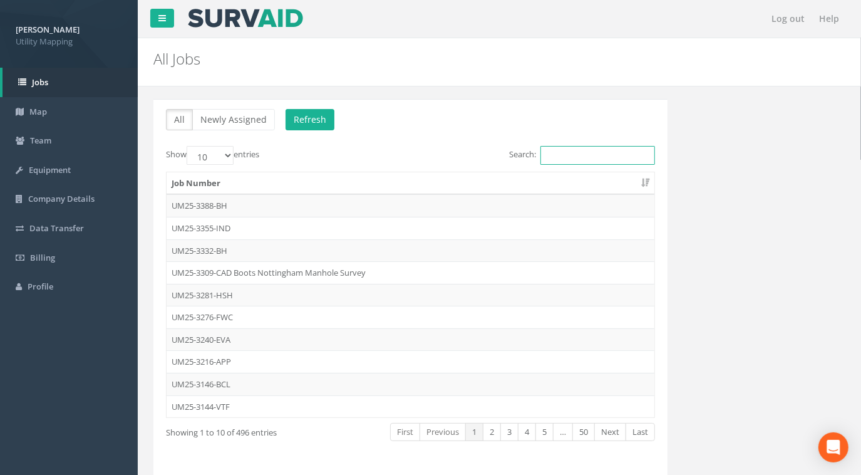
click at [562, 153] on input "Search:" at bounding box center [597, 155] width 115 height 19
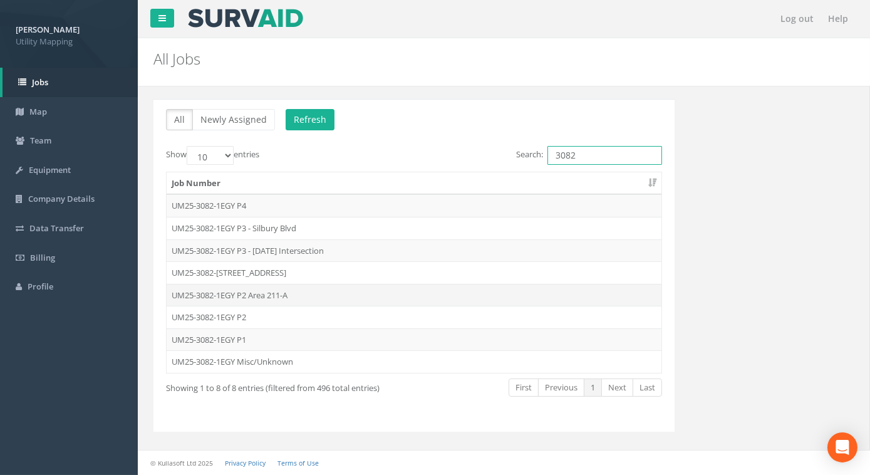
type input "3082"
click at [270, 294] on td "UM25-3082-1EGY P2 Area 211-A" at bounding box center [414, 295] width 495 height 23
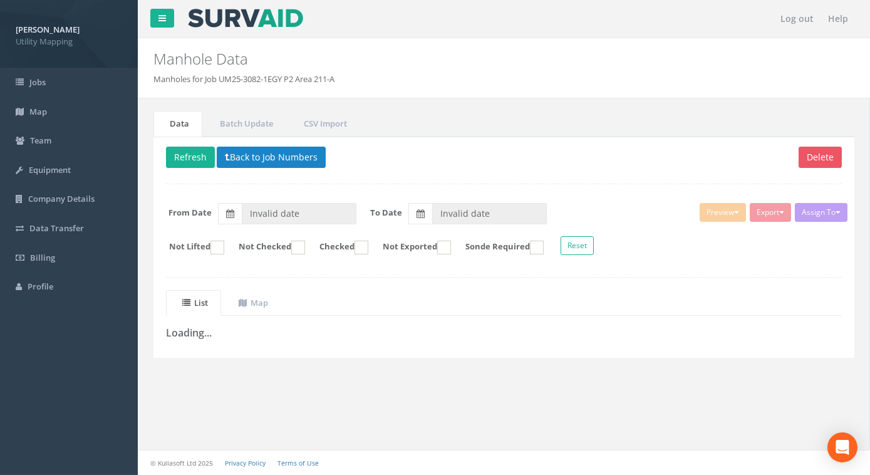
type input "[DATE]"
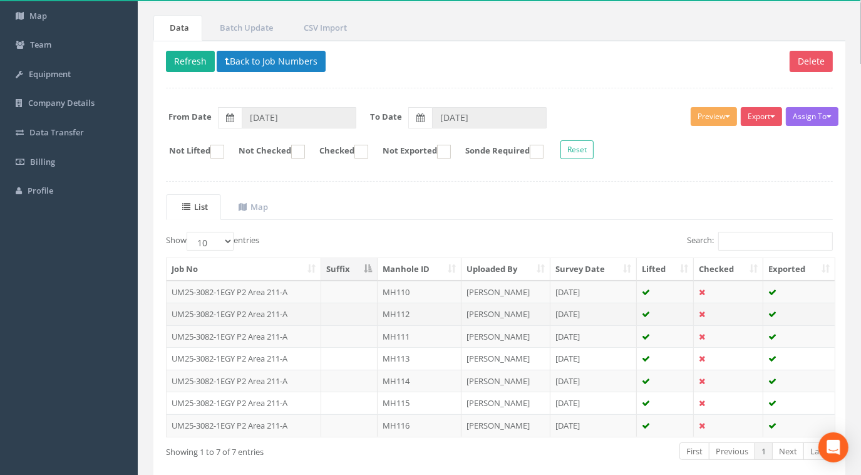
scroll to position [113, 0]
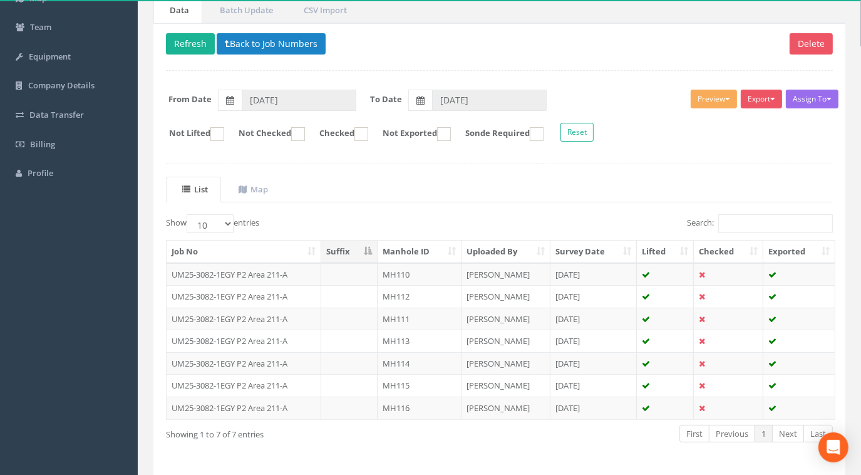
drag, startPoint x: 860, startPoint y: 0, endPoint x: 547, endPoint y: 185, distance: 364.4
click at [534, 188] on ul "List Map" at bounding box center [499, 190] width 667 height 26
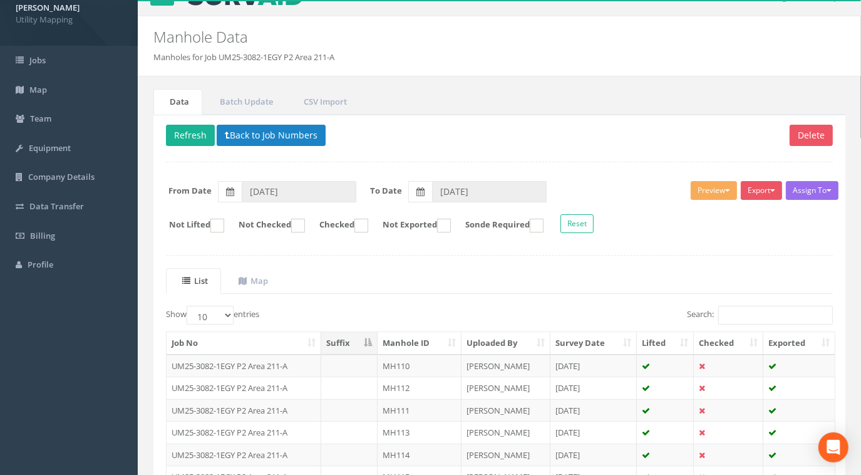
scroll to position [0, 0]
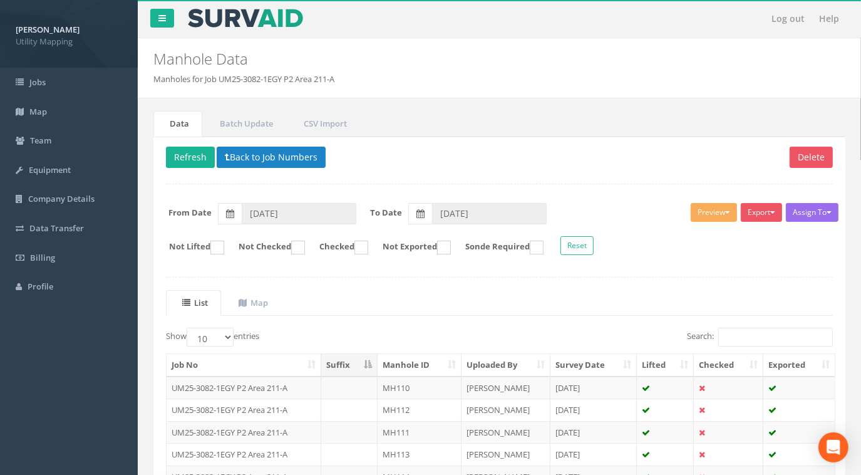
click at [523, 105] on div "Data Batch Update CSV Import Delete Refresh Back to Job Numbers Assign To [PERS…" at bounding box center [499, 365] width 704 height 534
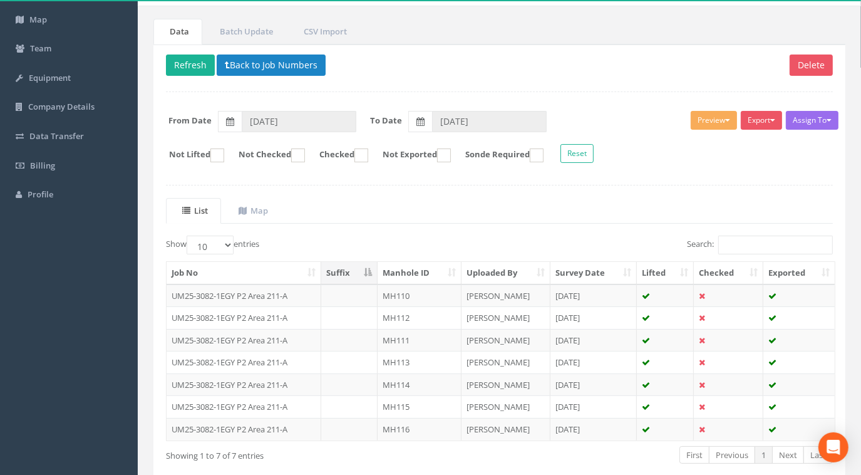
scroll to position [38, 0]
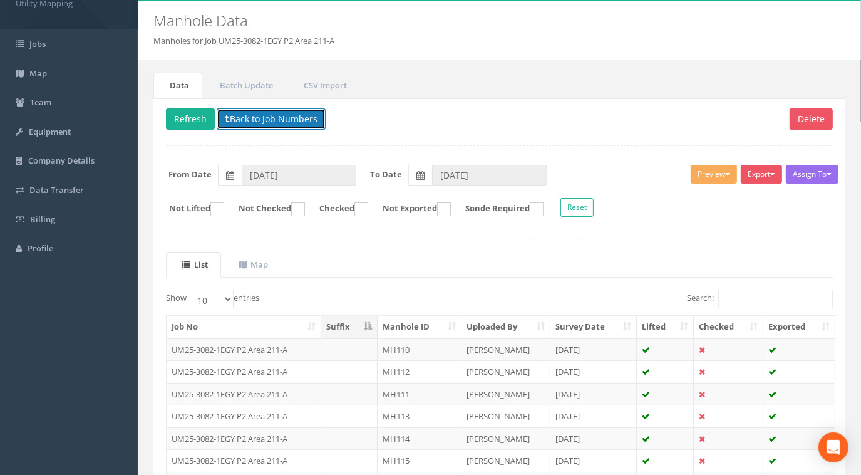
click at [295, 116] on button "Back to Job Numbers" at bounding box center [271, 118] width 109 height 21
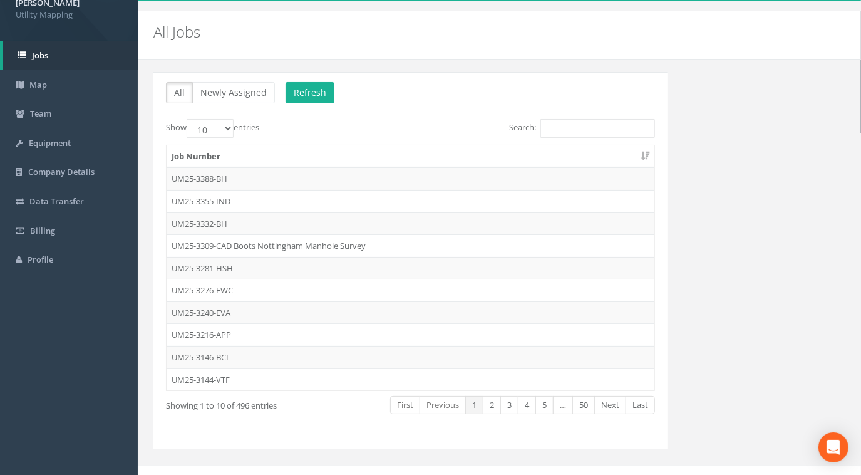
scroll to position [38, 0]
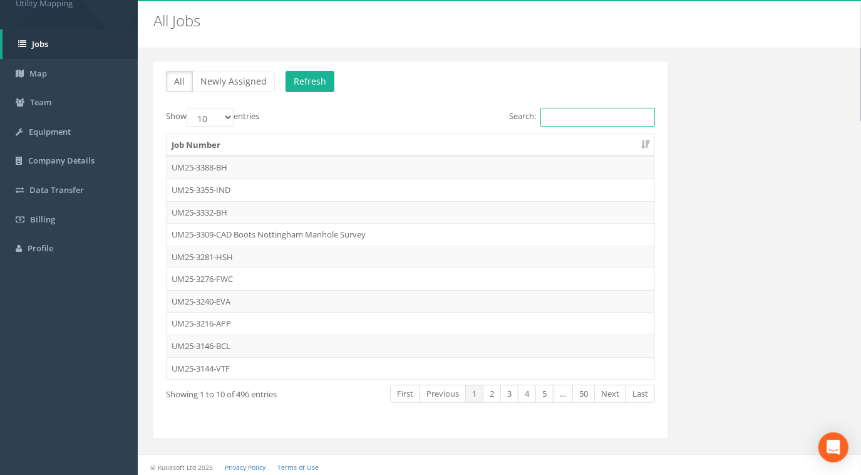
click at [553, 113] on input "Search:" at bounding box center [597, 117] width 115 height 19
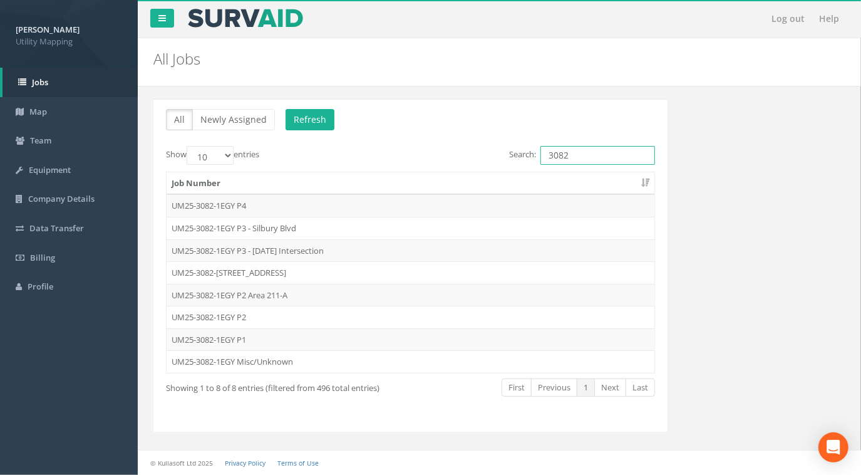
scroll to position [0, 0]
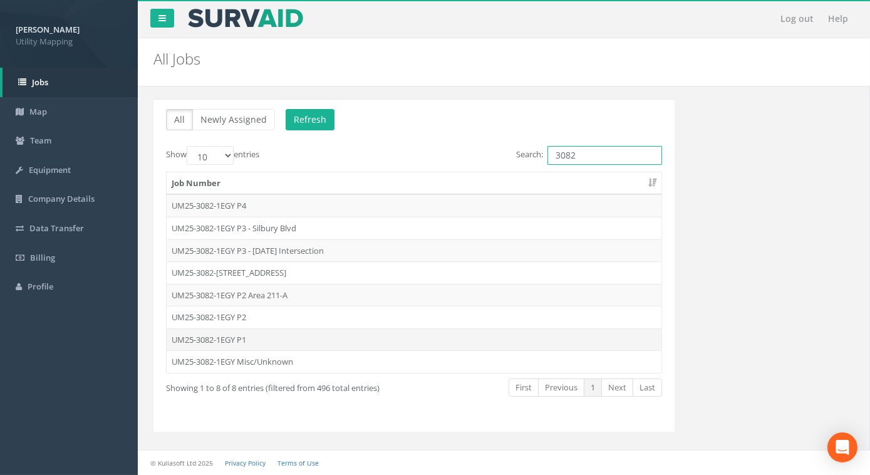
type input "3082"
click at [240, 337] on td "UM25-3082-1EGY P1" at bounding box center [414, 339] width 495 height 23
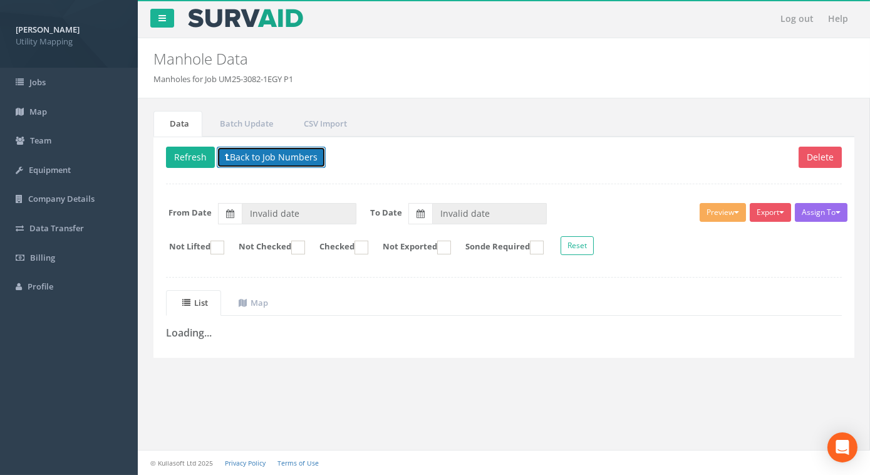
click at [284, 157] on button "Back to Job Numbers" at bounding box center [271, 157] width 109 height 21
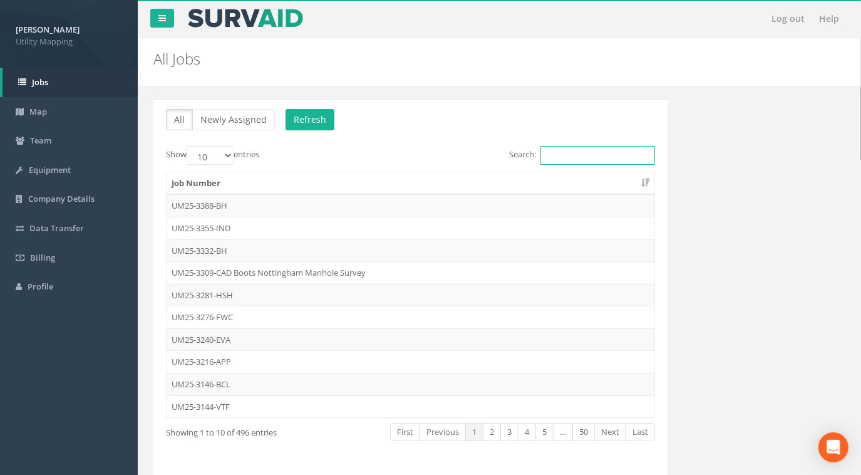
click at [579, 150] on input "Search:" at bounding box center [597, 155] width 115 height 19
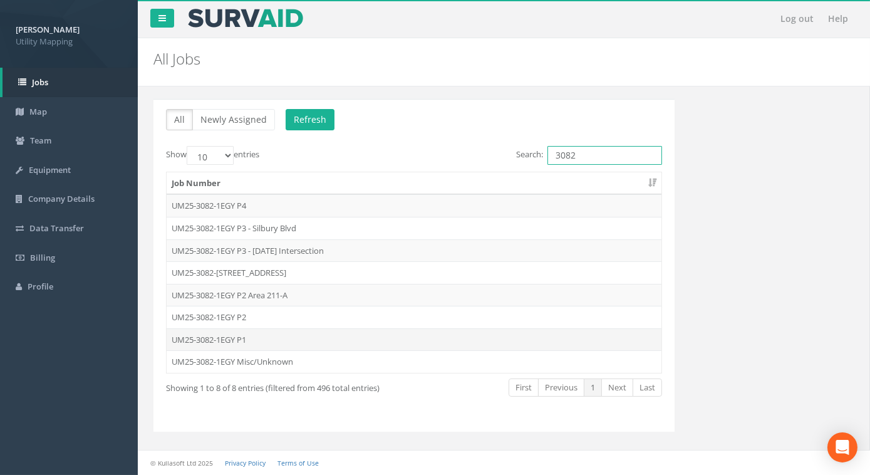
type input "3082"
click at [242, 334] on td "UM25-3082-1EGY P1" at bounding box center [414, 339] width 495 height 23
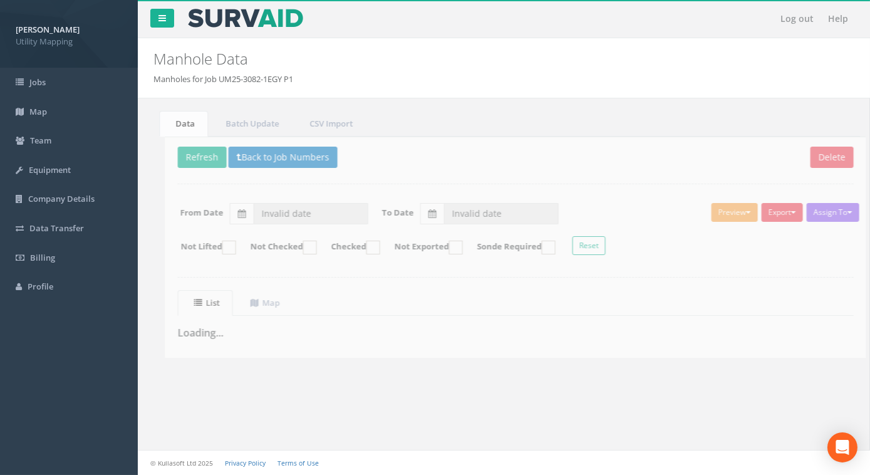
drag, startPoint x: 302, startPoint y: 78, endPoint x: 222, endPoint y: 76, distance: 80.2
click at [222, 76] on ol "Manholes for Job UM25-3082-1EGY P1" at bounding box center [443, 79] width 581 height 12
copy li "UM25-3082-1EGY P1"
type input "[DATE]"
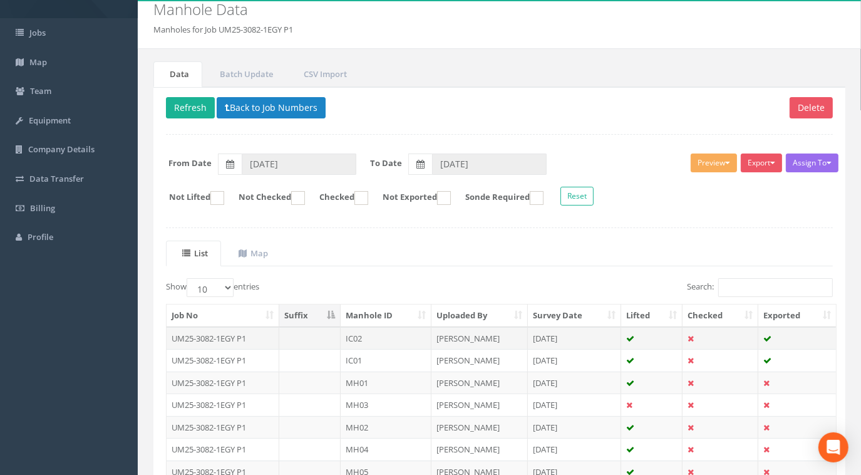
scroll to position [56, 0]
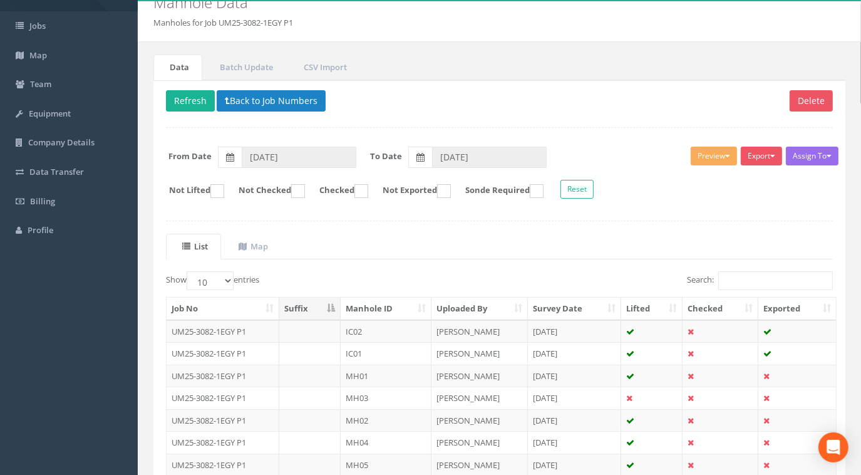
click at [411, 304] on th "Manhole ID" at bounding box center [386, 308] width 91 height 23
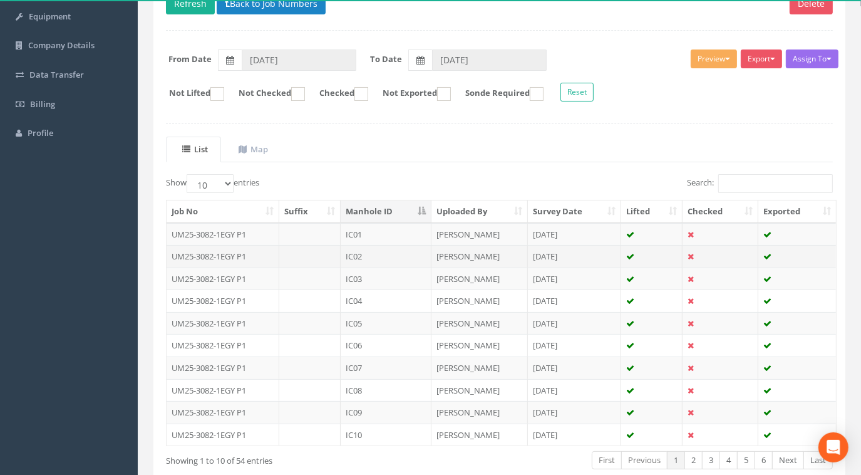
scroll to position [219, 0]
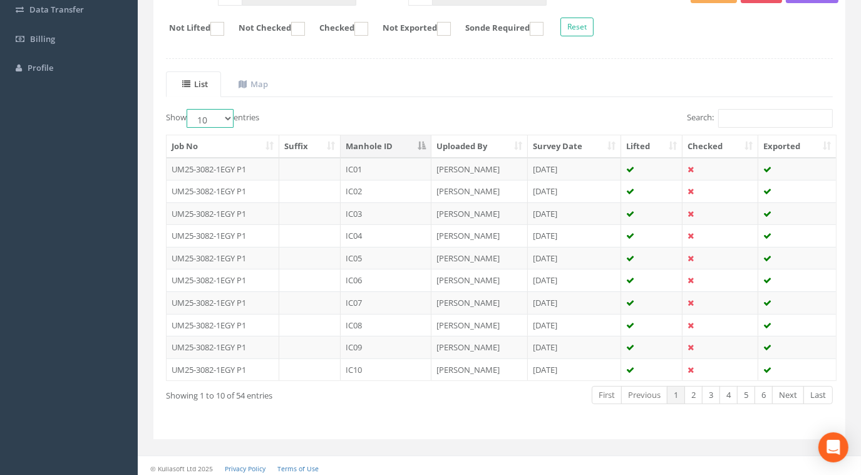
click at [224, 116] on select "10 25 50 100" at bounding box center [210, 118] width 47 height 19
select select "100"
click at [188, 109] on select "10 25 50 100" at bounding box center [210, 118] width 47 height 19
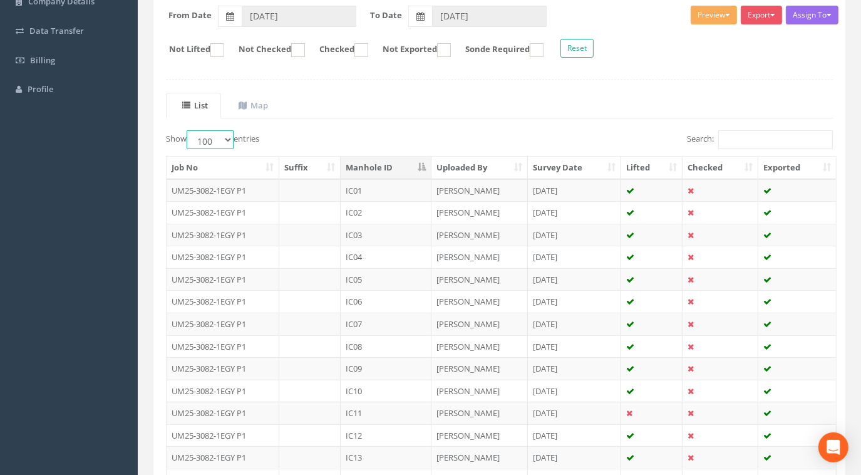
scroll to position [53, 0]
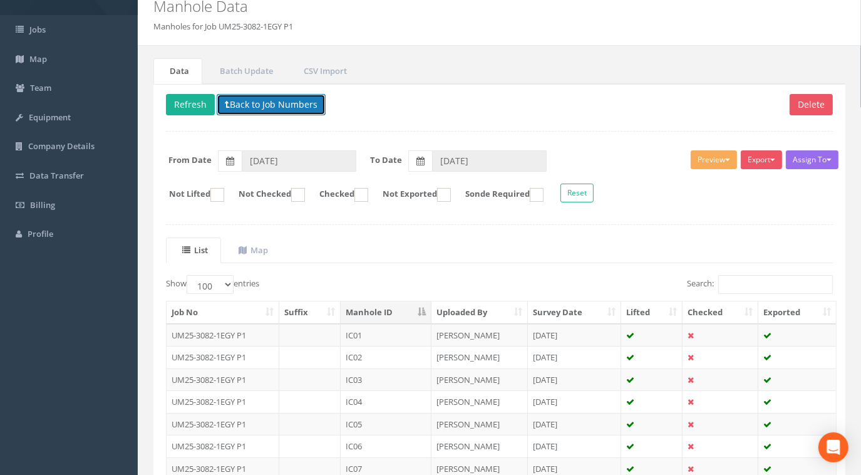
click at [292, 98] on button "Back to Job Numbers" at bounding box center [271, 104] width 109 height 21
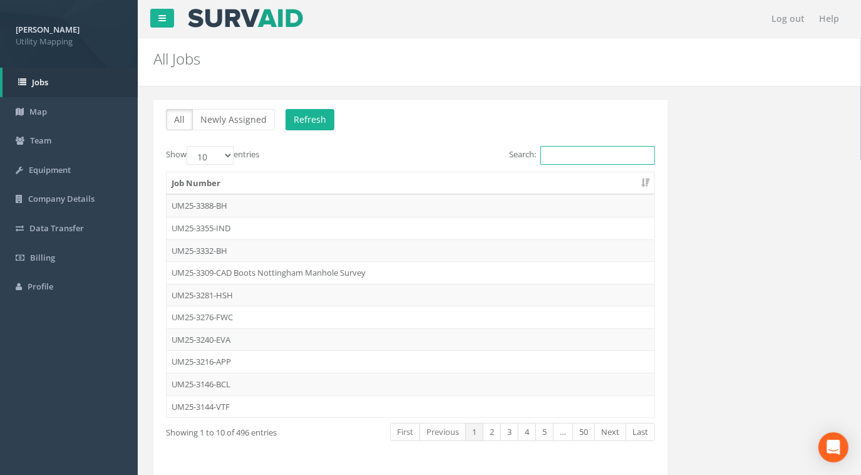
click at [578, 155] on input "Search:" at bounding box center [597, 155] width 115 height 19
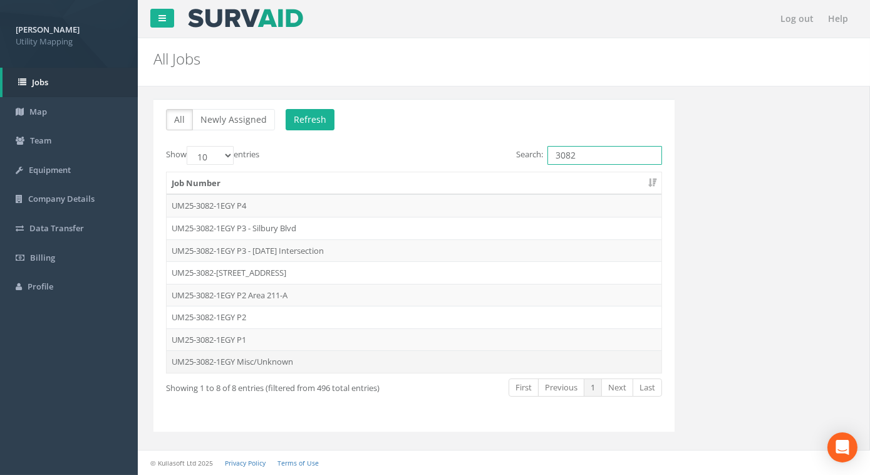
type input "3082"
click at [255, 364] on td "UM25-3082-1EGY Misc/Unknown" at bounding box center [414, 361] width 495 height 23
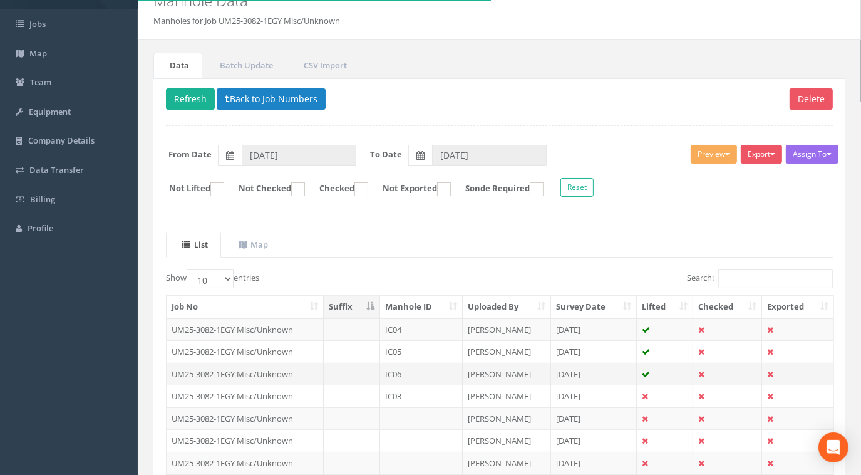
scroll to position [48, 0]
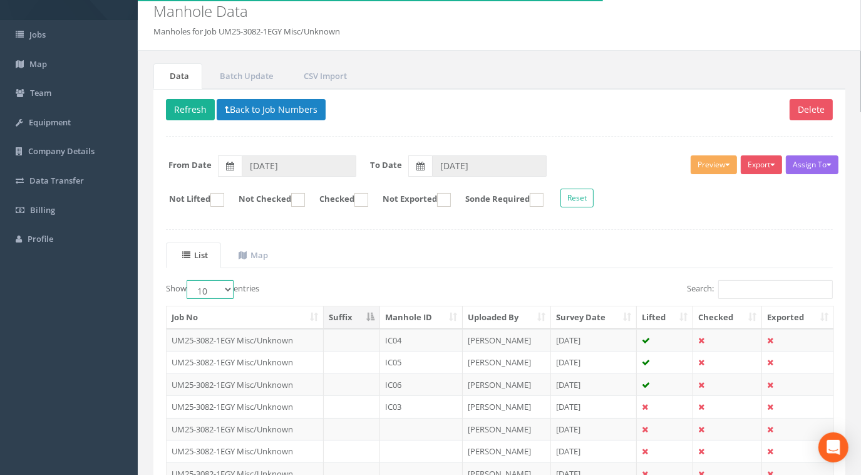
click at [217, 287] on select "10 25 50 100" at bounding box center [210, 289] width 47 height 19
select select "100"
click at [188, 280] on select "10 25 50 100" at bounding box center [210, 289] width 47 height 19
click at [277, 115] on button "Back to Job Numbers" at bounding box center [271, 109] width 109 height 21
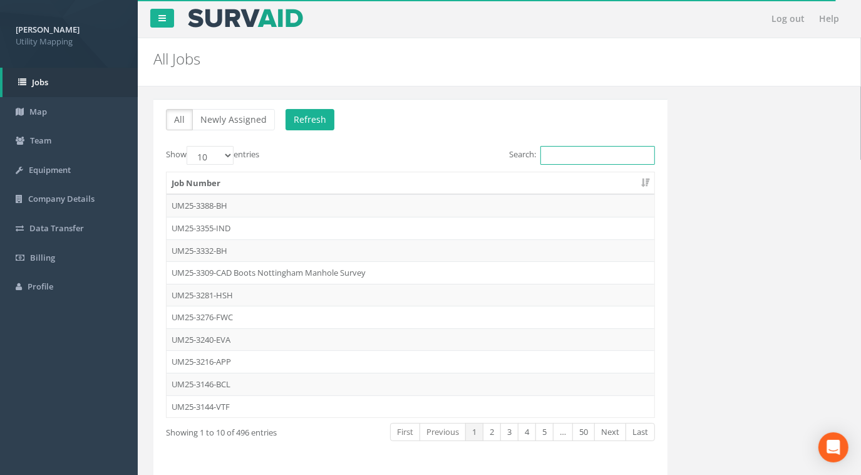
click at [589, 153] on input "Search:" at bounding box center [597, 155] width 115 height 19
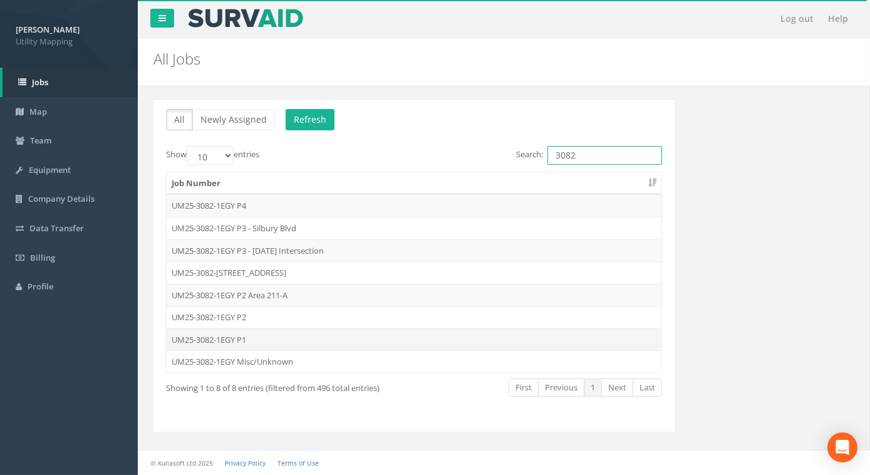
type input "3082"
click at [240, 339] on td "UM25-3082-1EGY P1" at bounding box center [414, 339] width 495 height 23
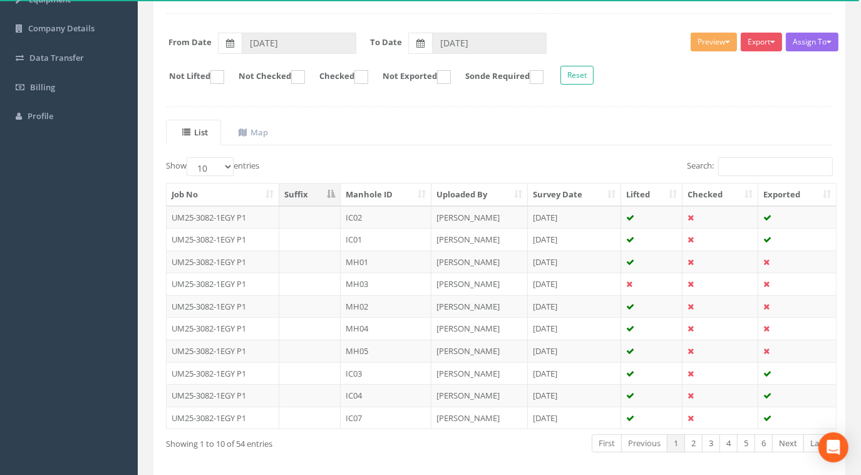
scroll to position [170, 0]
